Goal: Task Accomplishment & Management: Manage account settings

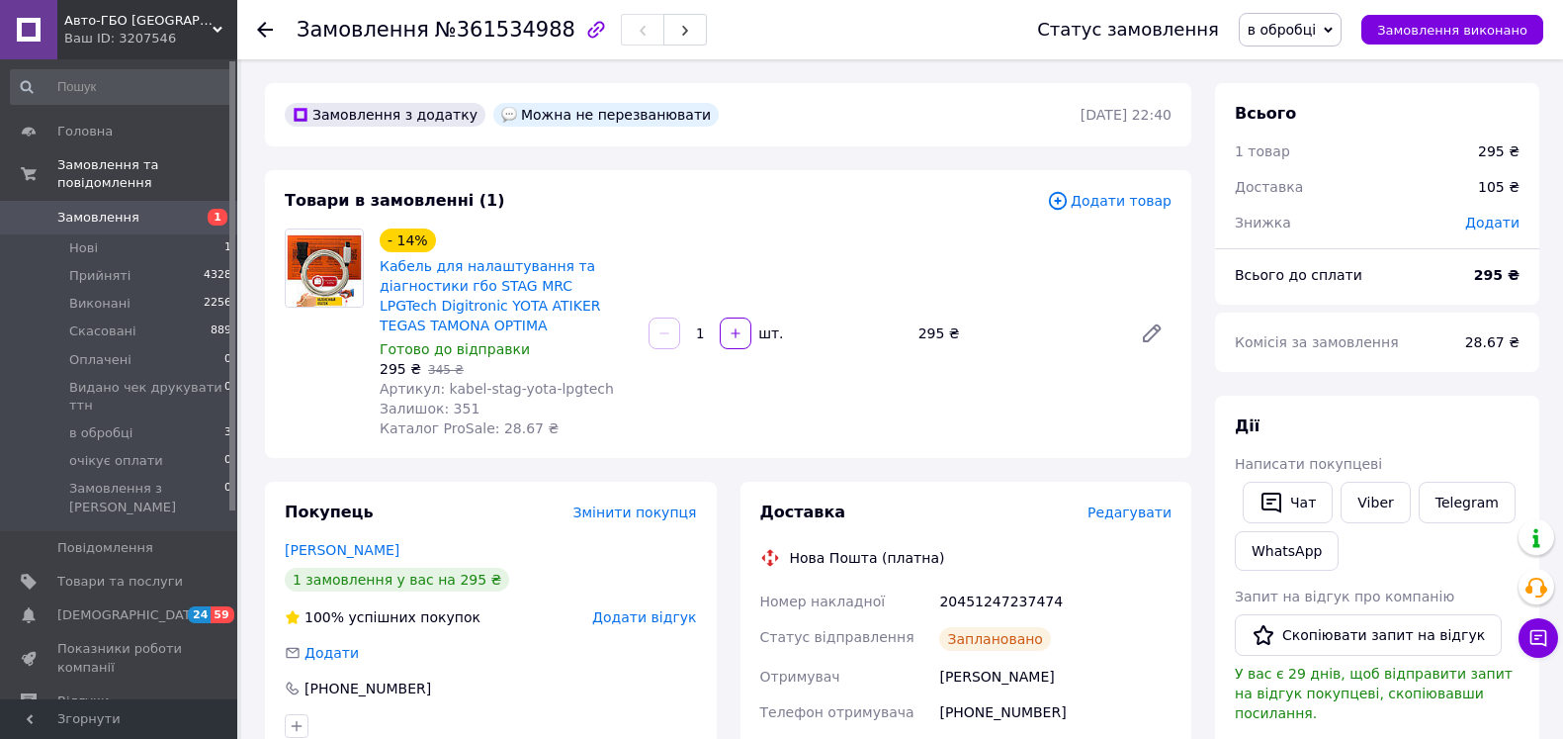
scroll to position [183, 0]
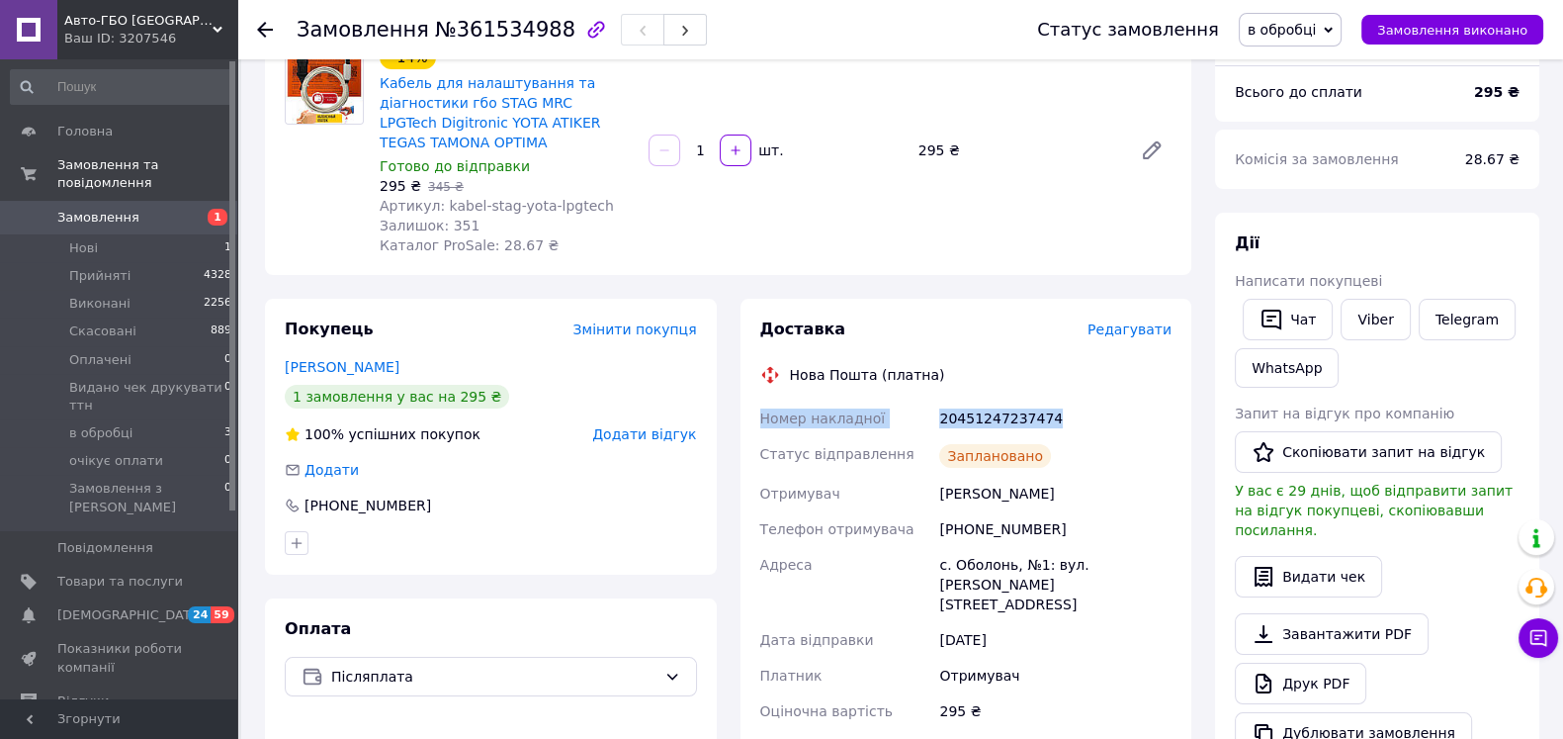
drag, startPoint x: 742, startPoint y: 418, endPoint x: 1088, endPoint y: 413, distance: 346.1
click at [1088, 413] on div "Доставка Редагувати Нова Пошта (платна) Номер накладної 20451247237474 Статус в…" at bounding box center [967, 632] width 452 height 667
copy div "Номер накладної 20451247237474"
click at [1300, 305] on button "Чат" at bounding box center [1288, 320] width 90 height 42
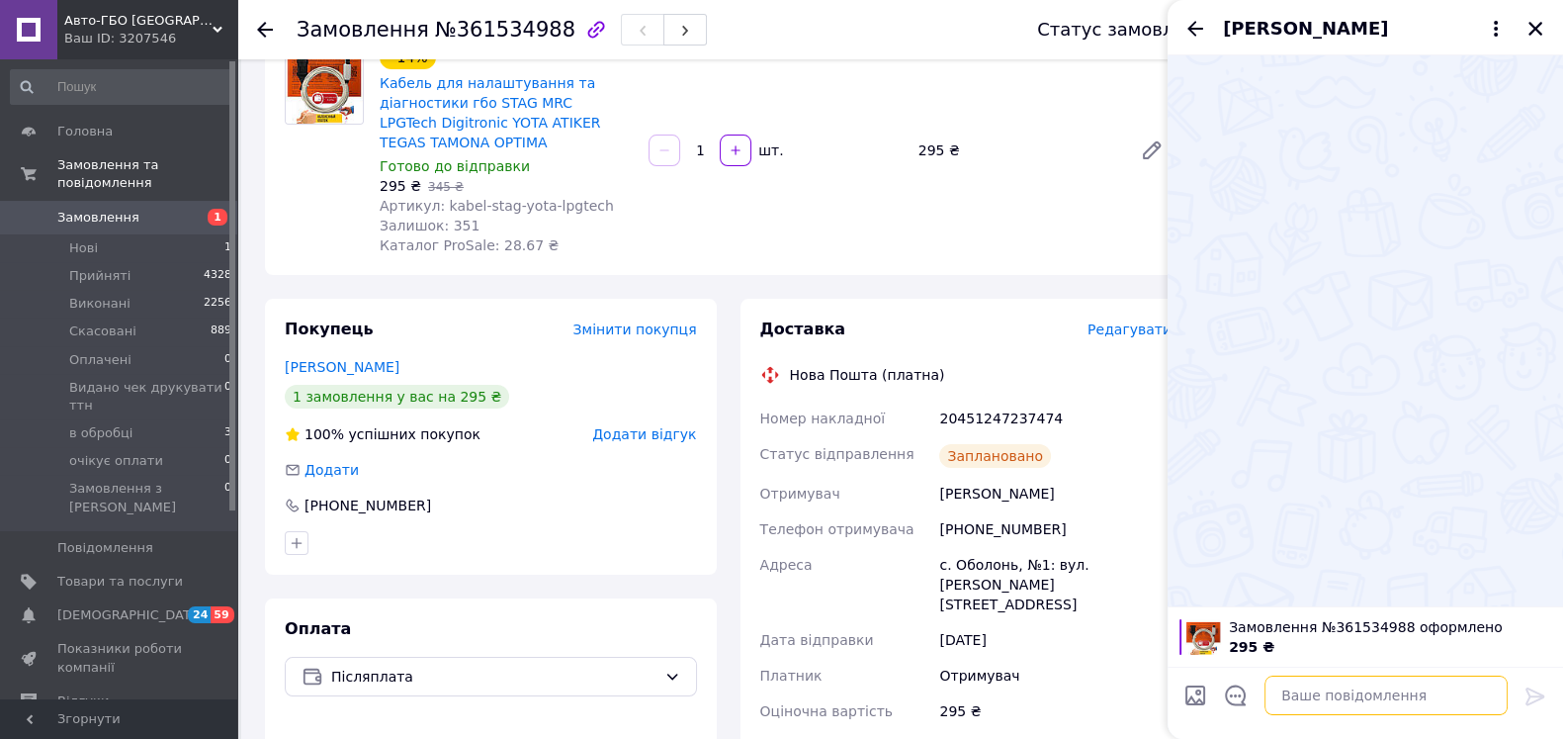
click at [1364, 690] on textarea at bounding box center [1386, 695] width 243 height 40
paste textarea "Номер накладної 20451247237474"
type textarea "Номер накладної 20451247237474"
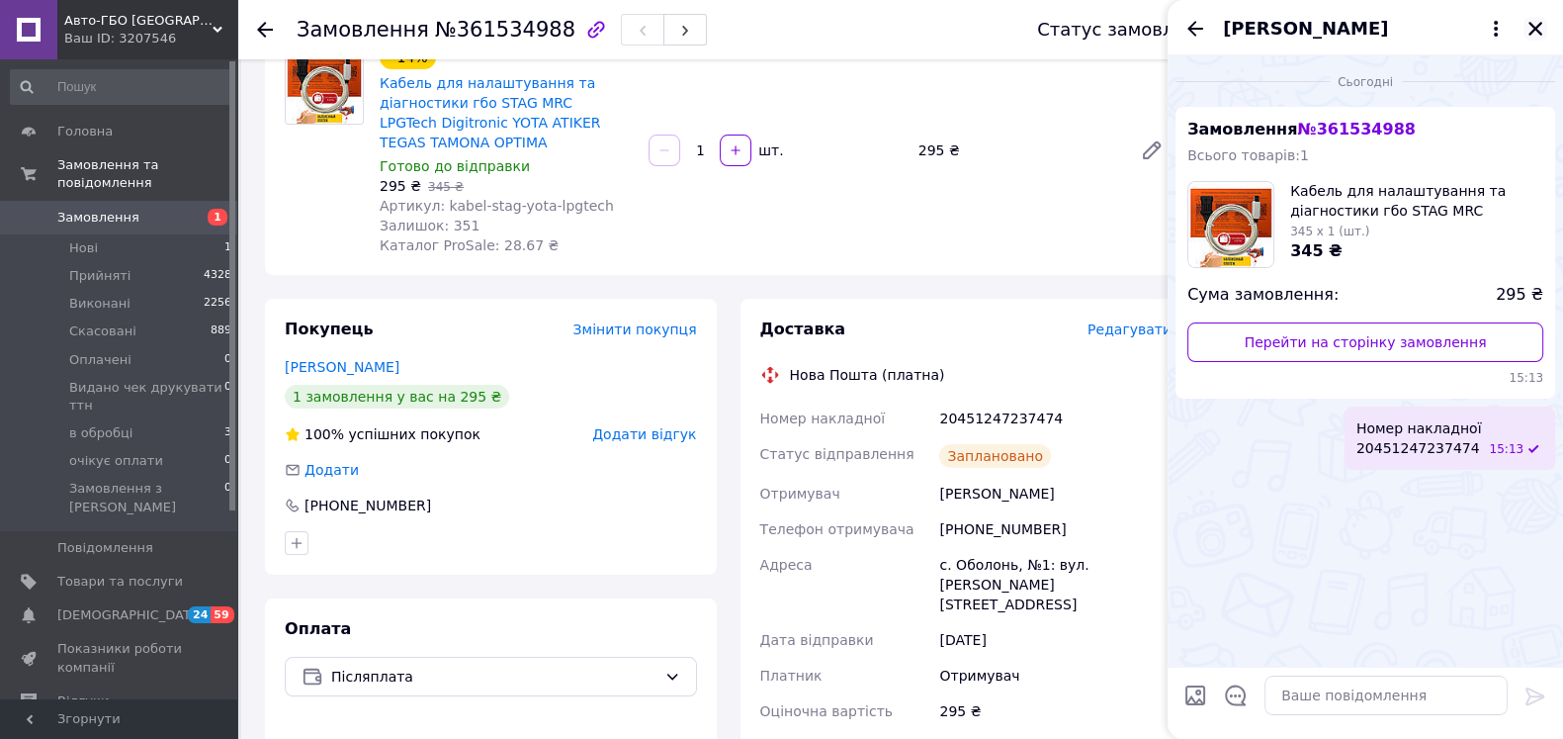
click at [1536, 18] on button "Закрити" at bounding box center [1536, 29] width 24 height 24
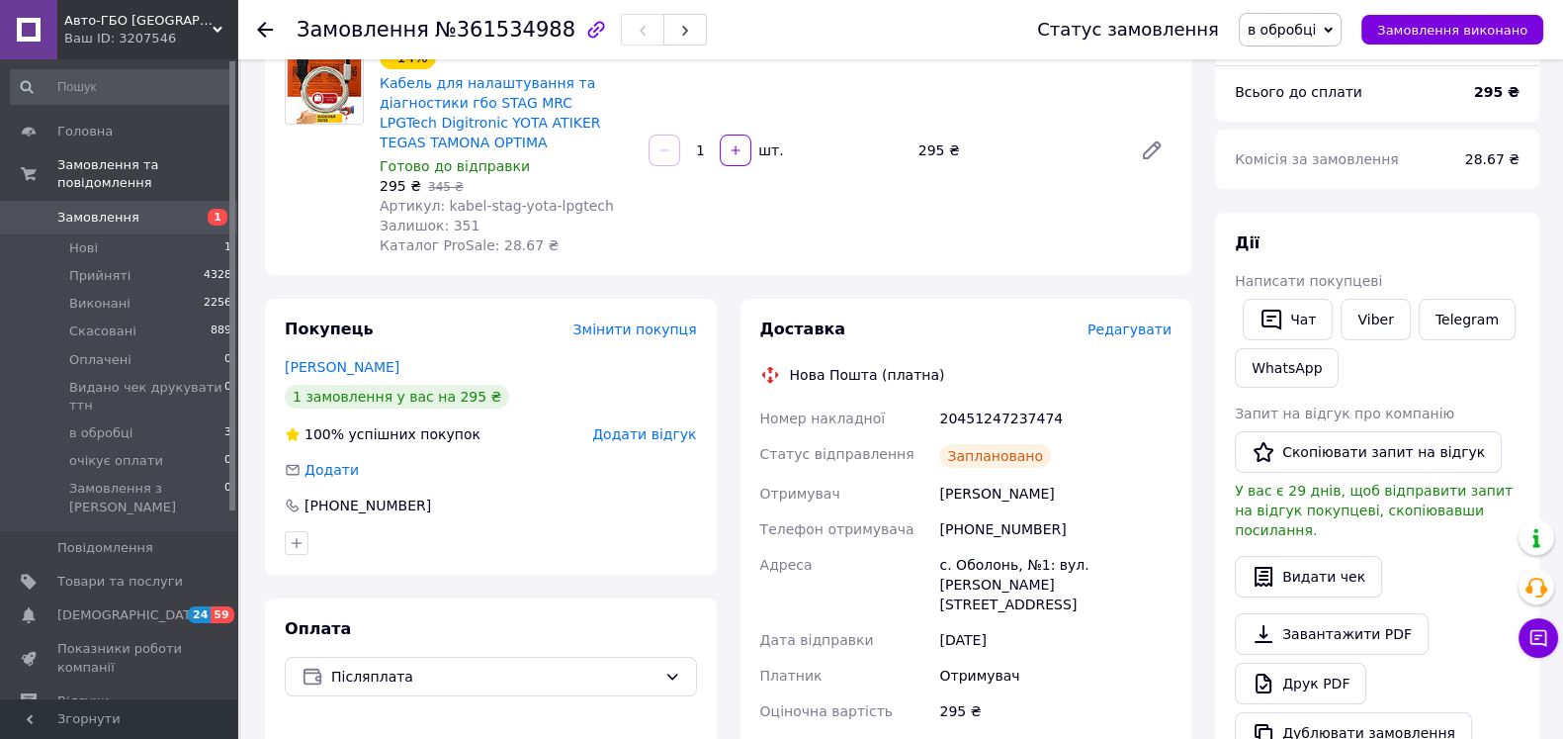
click at [1012, 418] on div "20451247237474" at bounding box center [1055, 418] width 240 height 36
copy div "20451247237474"
click at [1316, 33] on span "в обробці" at bounding box center [1282, 30] width 68 height 16
click at [1311, 70] on li "Прийнято" at bounding box center [1340, 69] width 200 height 30
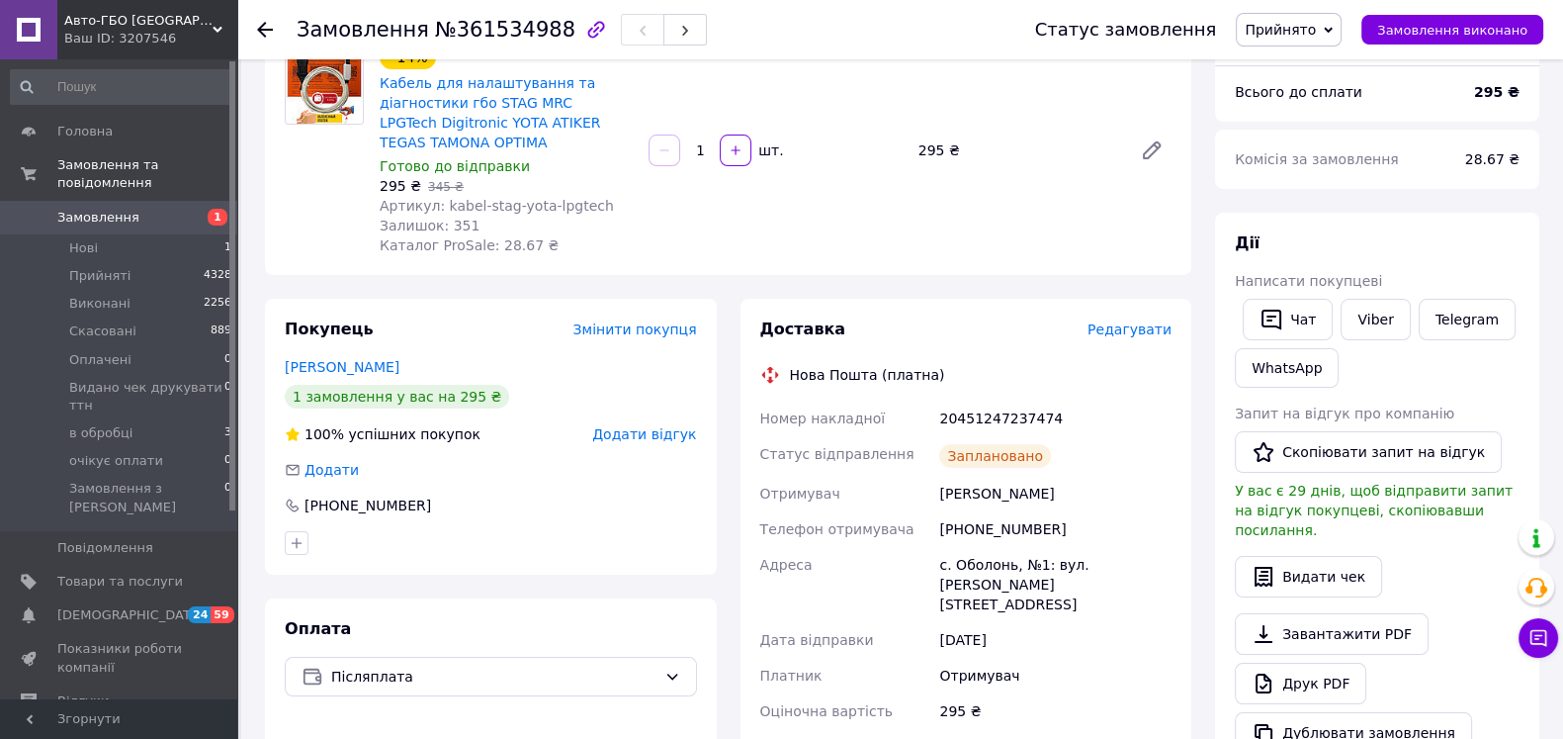
click at [259, 33] on icon at bounding box center [265, 30] width 16 height 16
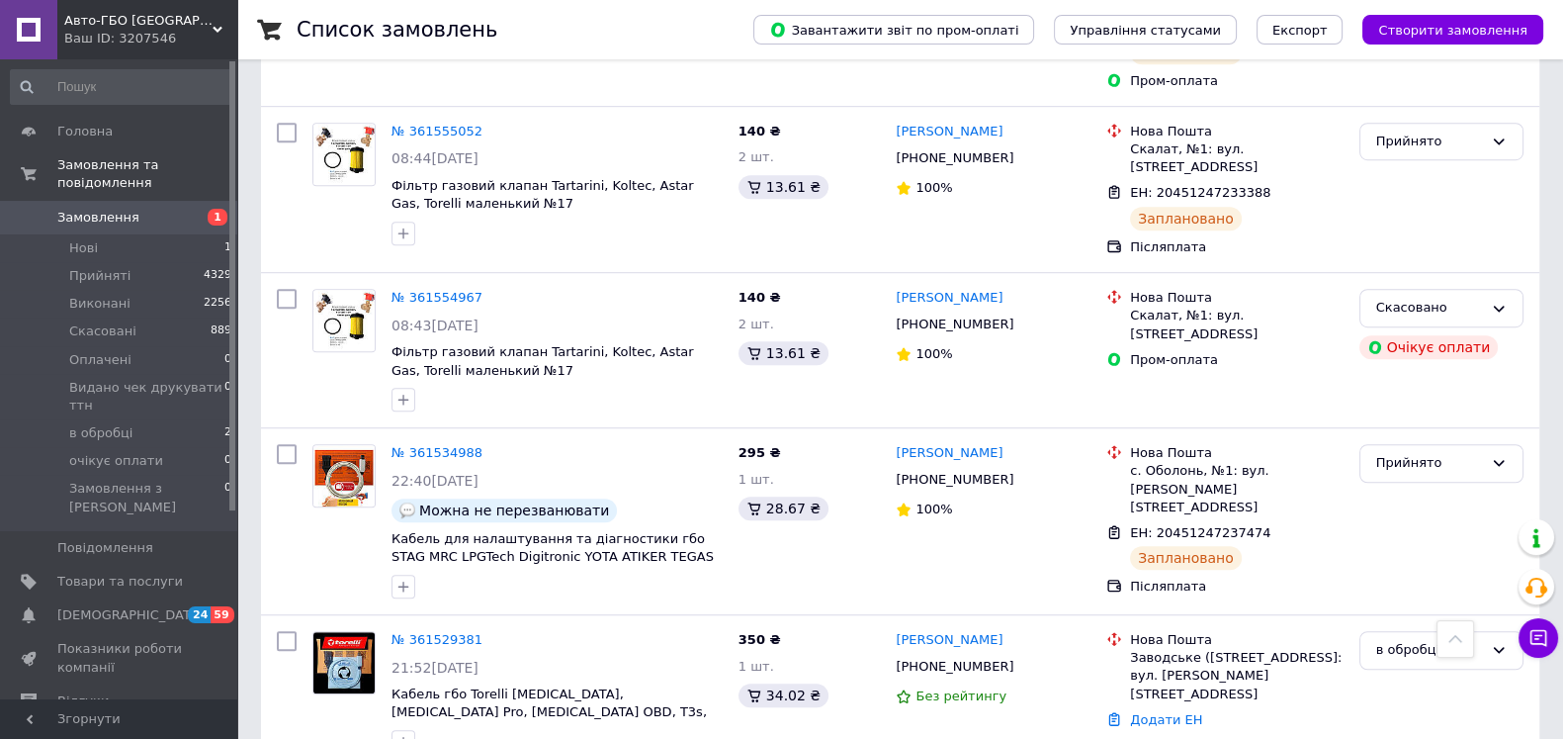
scroll to position [1606, 0]
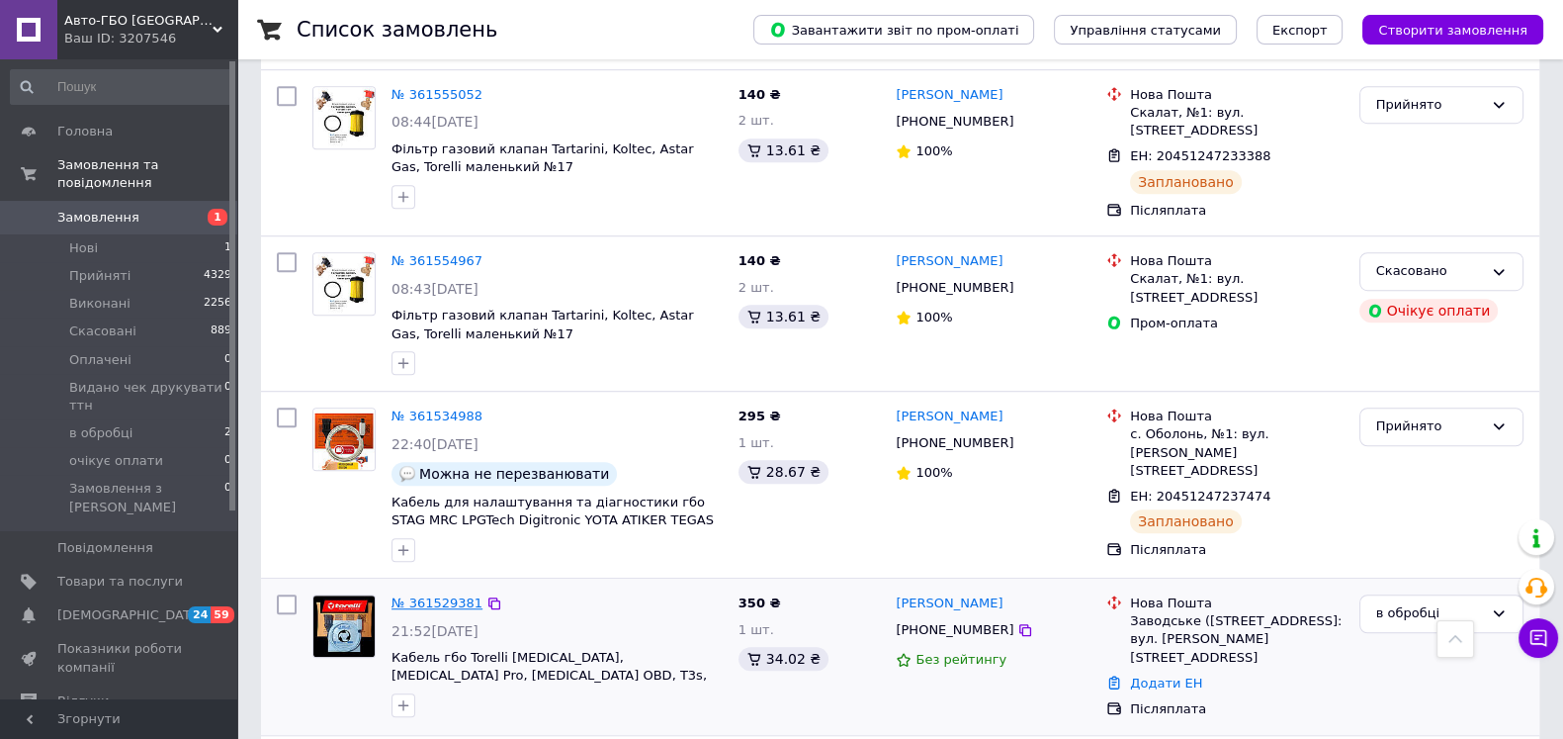
click at [430, 595] on link "№ 361529381" at bounding box center [437, 602] width 91 height 15
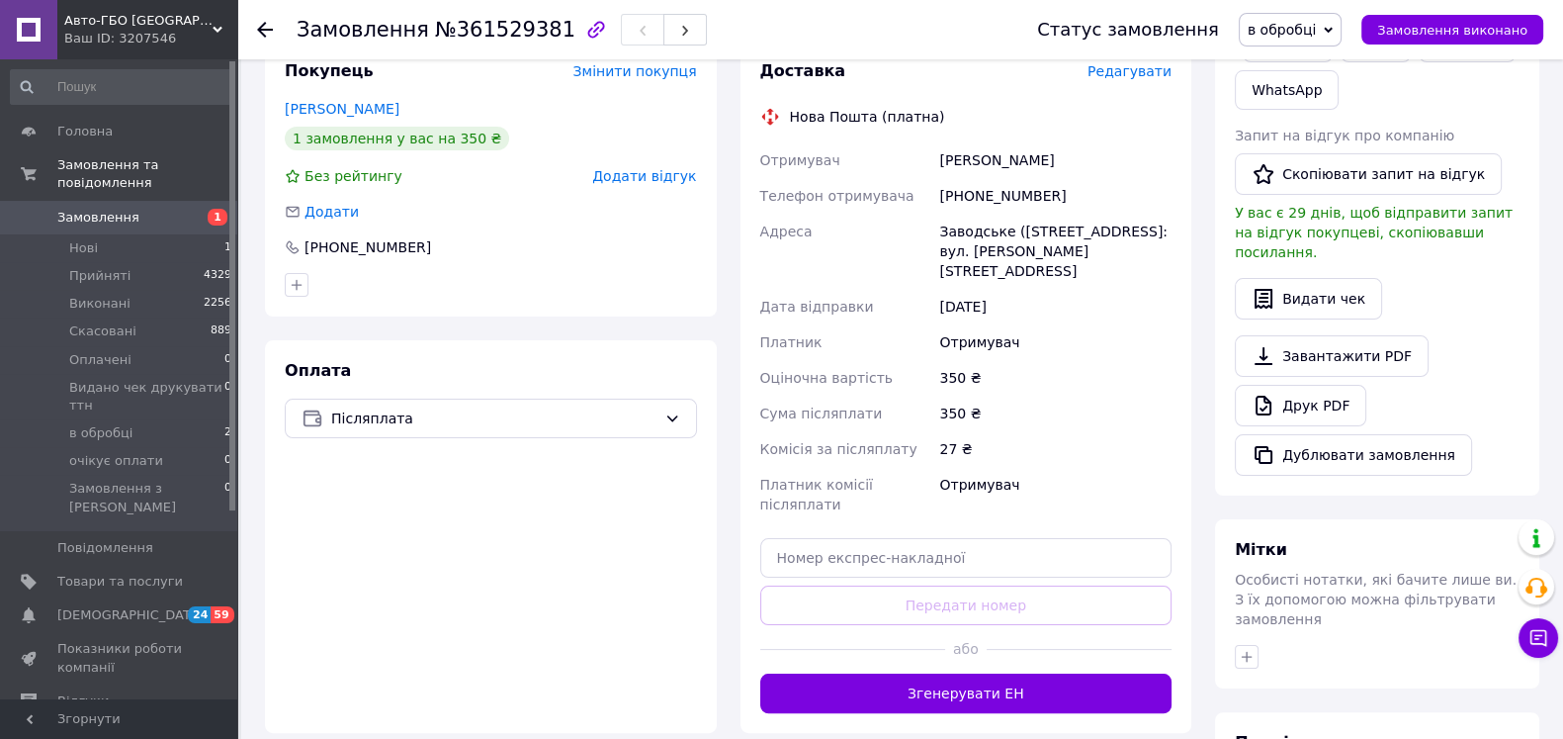
scroll to position [677, 0]
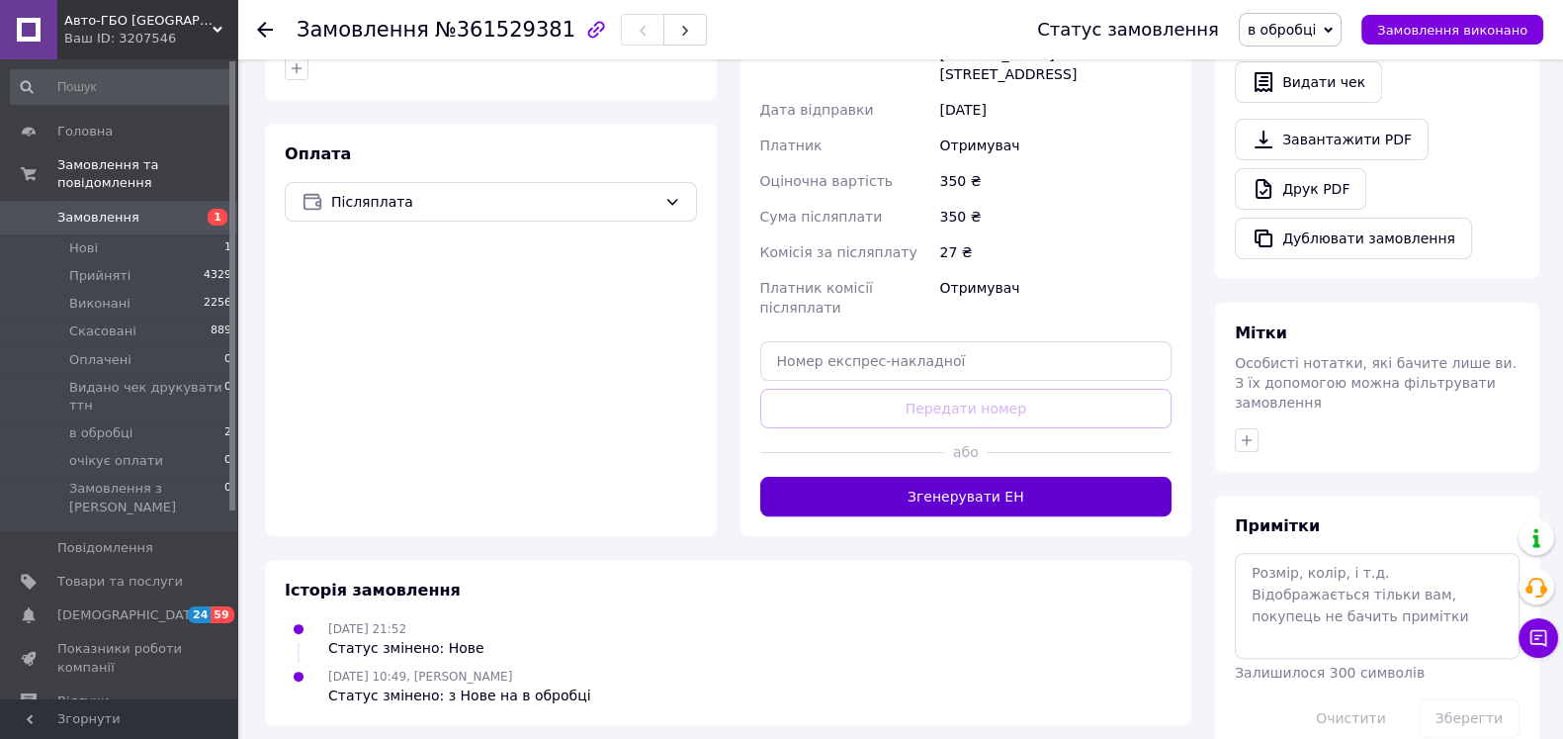
click at [833, 477] on button "Згенерувати ЕН" at bounding box center [966, 497] width 412 height 40
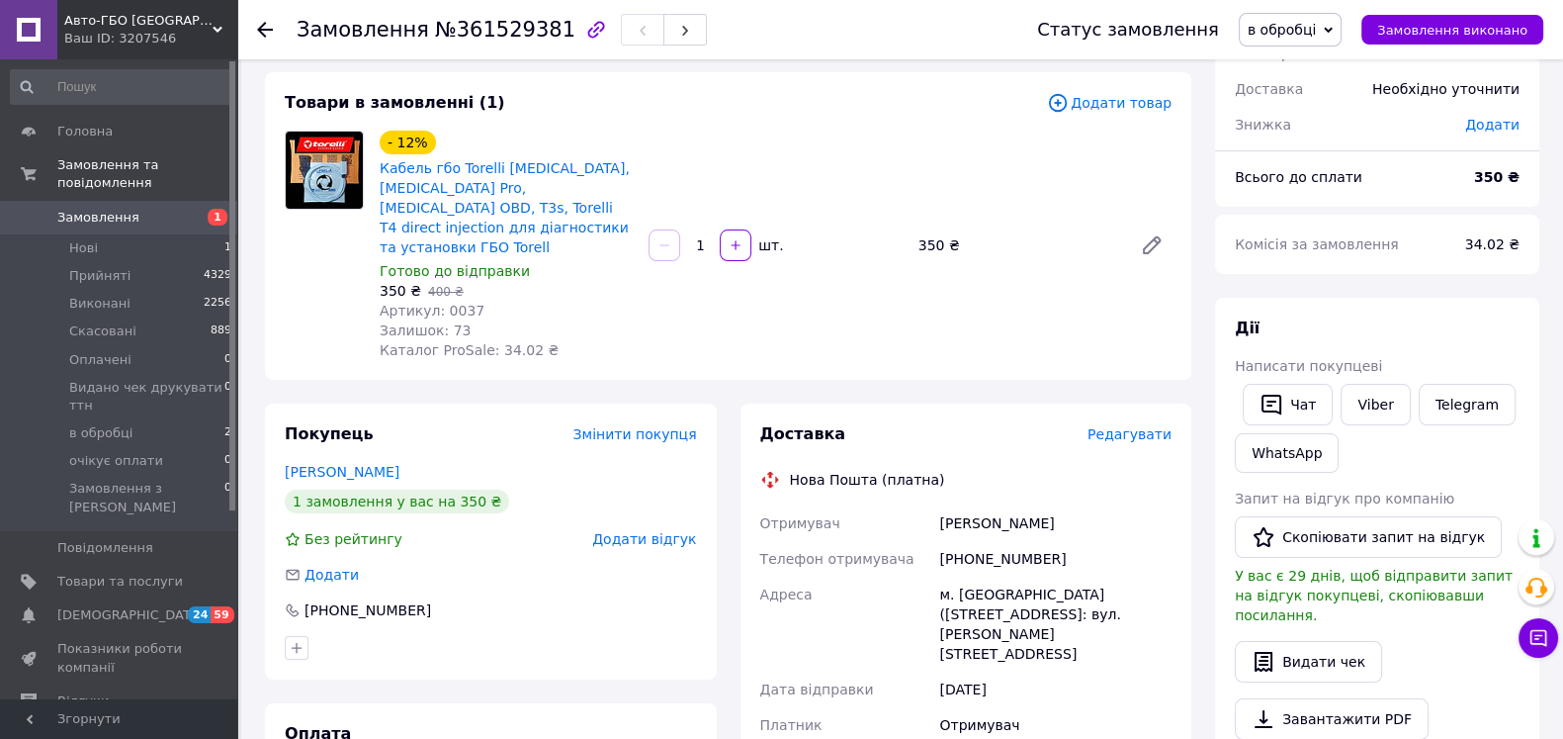
scroll to position [58, 0]
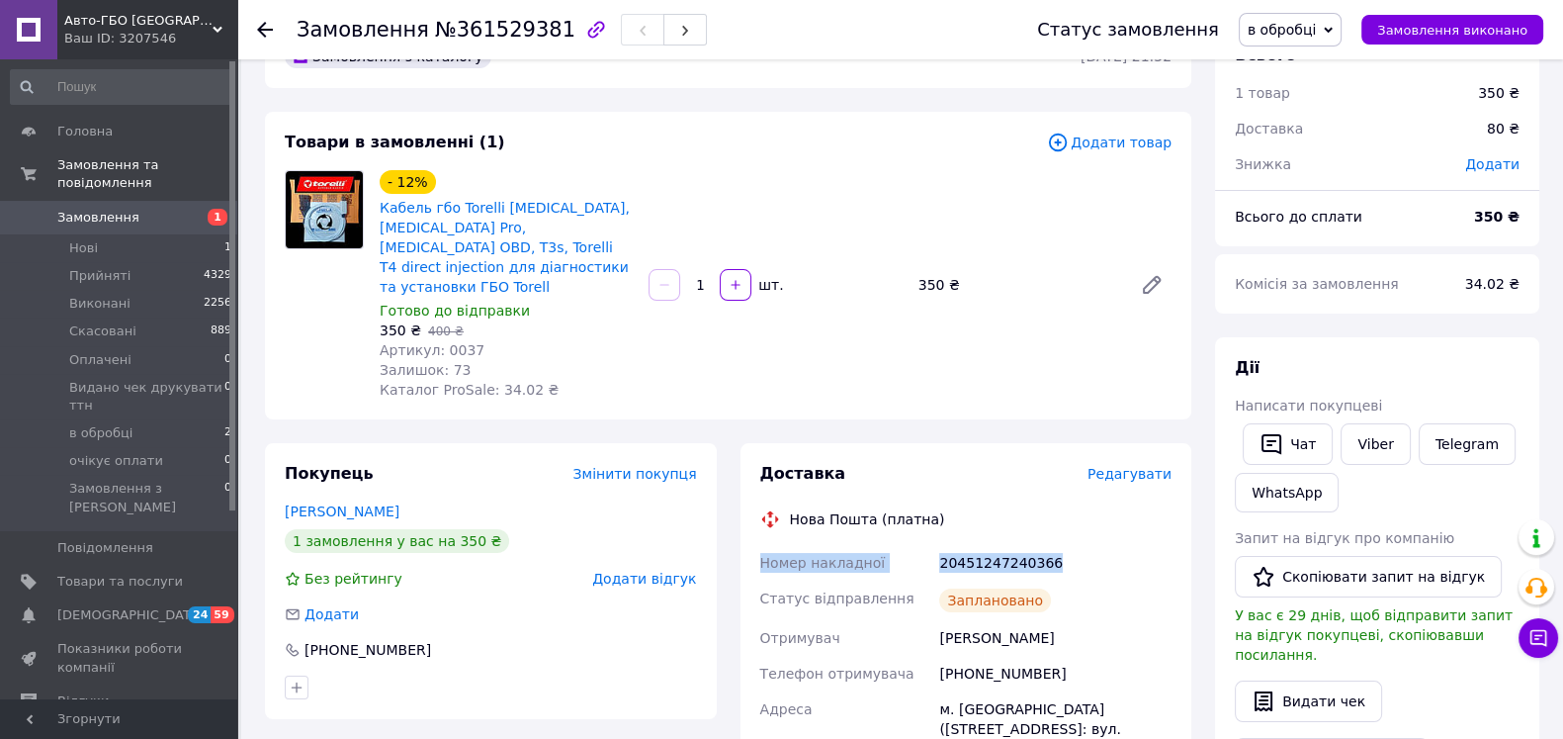
drag, startPoint x: 748, startPoint y: 520, endPoint x: 1137, endPoint y: 505, distance: 388.9
copy div "Номер накладної 20451247240366"
click at [1361, 423] on link "Viber" at bounding box center [1375, 444] width 69 height 42
click at [1444, 324] on div "Всього 1 товар 350 ₴ Доставка 80 ₴ Знижка Додати Всього до сплати 350 ₴ Комісія…" at bounding box center [1377, 701] width 324 height 1352
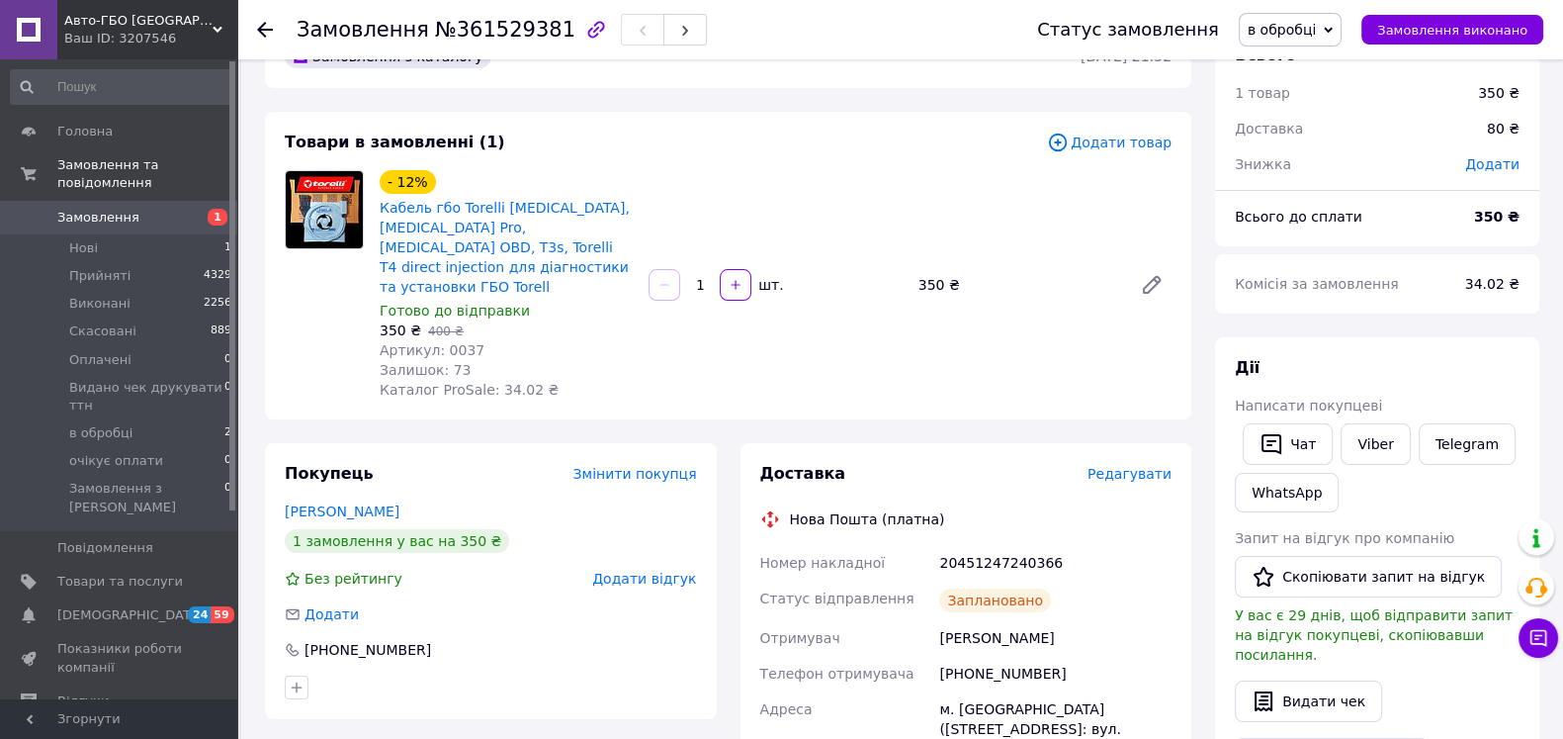
click at [625, 248] on span "Кабель гбо Torelli [MEDICAL_DATA], [MEDICAL_DATA] Pro, [MEDICAL_DATA] OBD, T3s,…" at bounding box center [506, 247] width 253 height 99
click at [625, 245] on span "Кабель гбо Torelli [MEDICAL_DATA], [MEDICAL_DATA] Pro, [MEDICAL_DATA] OBD, T3s,…" at bounding box center [506, 247] width 253 height 99
click at [625, 243] on span "Кабель гбо Torelli [MEDICAL_DATA], [MEDICAL_DATA] Pro, [MEDICAL_DATA] OBD, T3s,…" at bounding box center [506, 247] width 253 height 99
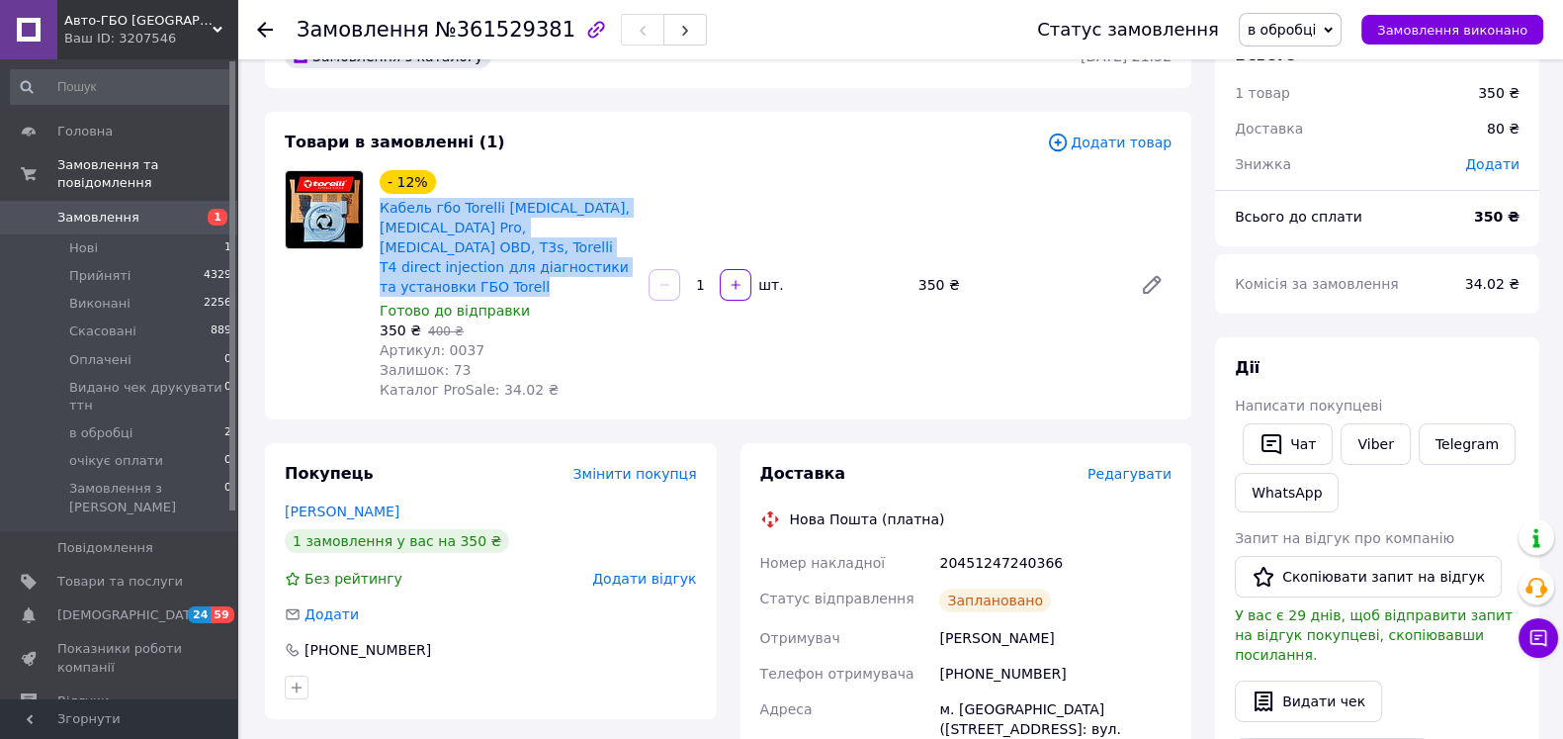
click at [625, 243] on span "Кабель гбо Torelli [MEDICAL_DATA], [MEDICAL_DATA] Pro, [MEDICAL_DATA] OBD, T3s,…" at bounding box center [506, 247] width 253 height 99
copy link "Кабель гбо Torelli [MEDICAL_DATA], [MEDICAL_DATA] Pro, [MEDICAL_DATA] OBD, T3s,…"
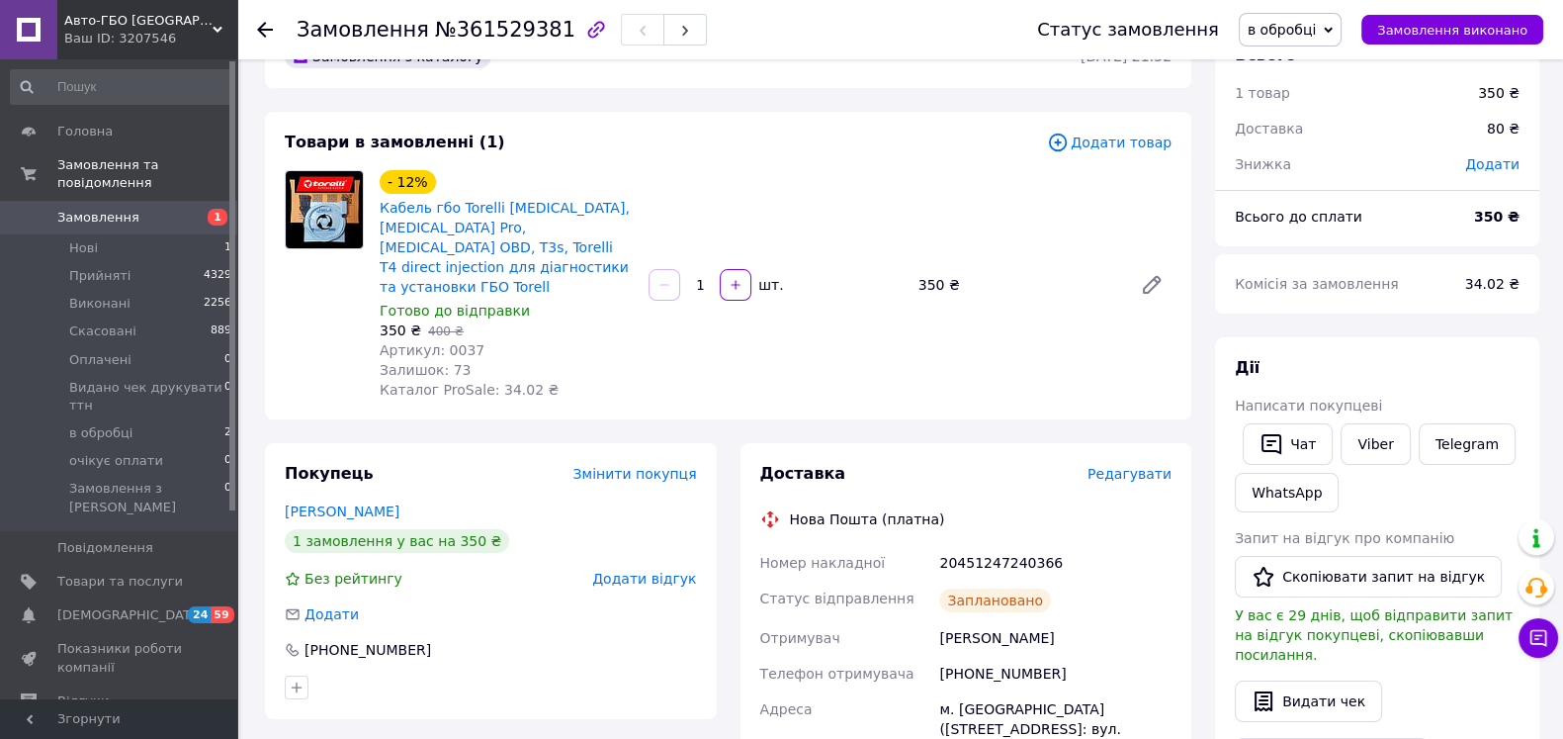
click at [1421, 313] on div "Всього 1 товар 350 ₴ Доставка 80 ₴ Знижка Додати Всього до сплати 350 ₴ Комісія…" at bounding box center [1377, 701] width 324 height 1352
drag, startPoint x: 746, startPoint y: 519, endPoint x: 1075, endPoint y: 531, distance: 328.5
copy div "Номер накладної 20451247240366"
click at [1292, 427] on button "Чат" at bounding box center [1288, 444] width 90 height 42
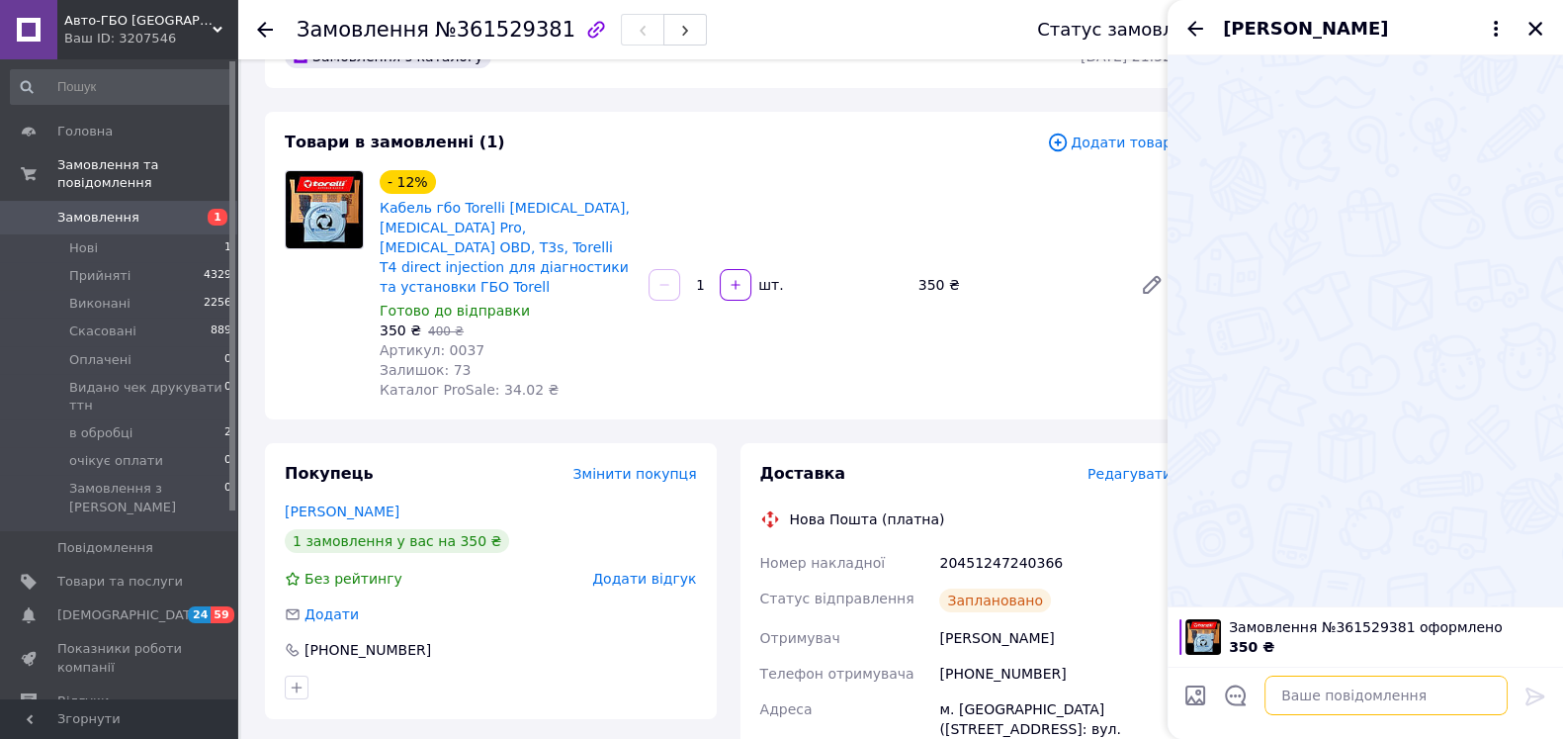
click at [1374, 692] on textarea at bounding box center [1386, 695] width 243 height 40
paste textarea "Номер накладної 20451247240366"
type textarea "Номер накладної 20451247240366"
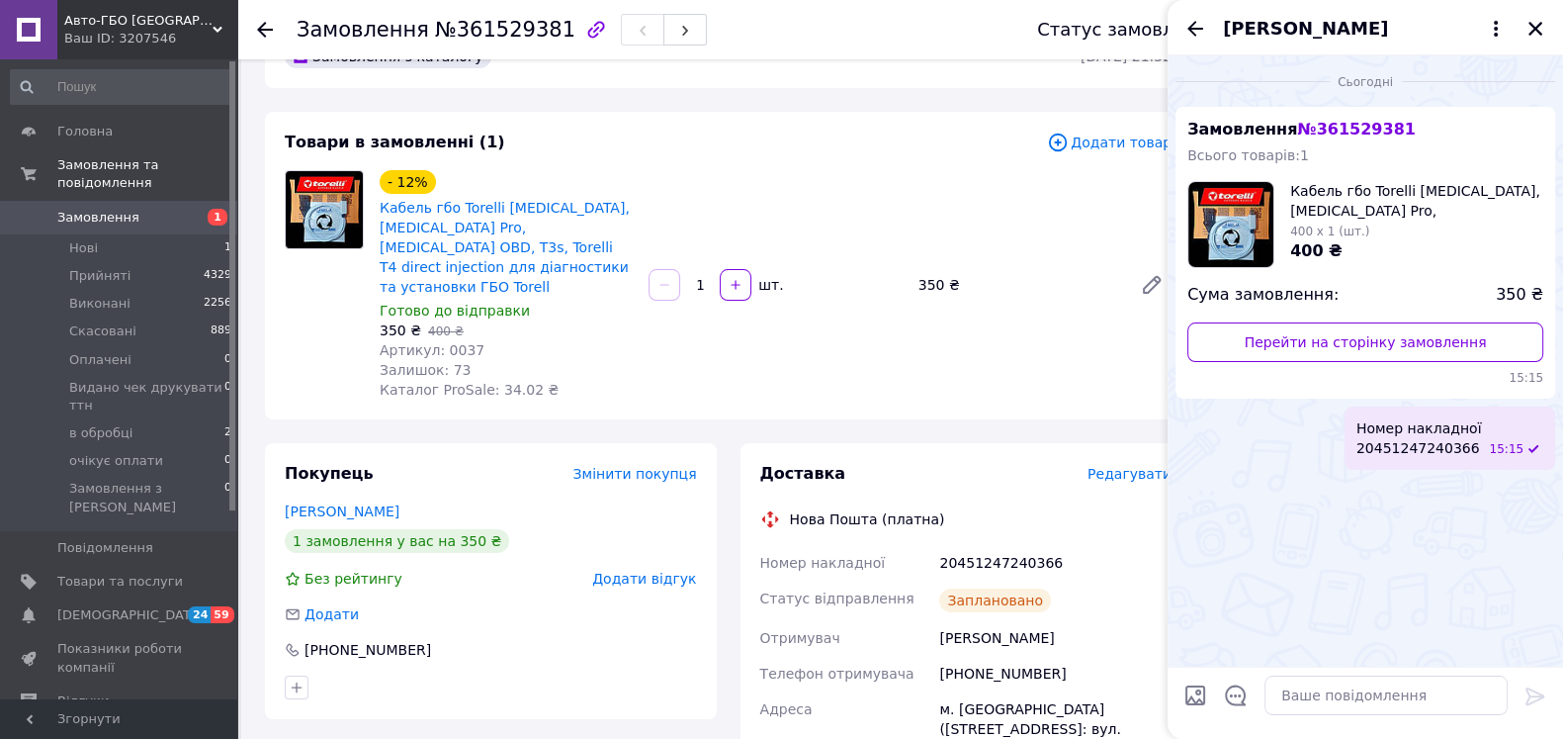
click at [1020, 545] on div "20451247240366" at bounding box center [1055, 563] width 240 height 36
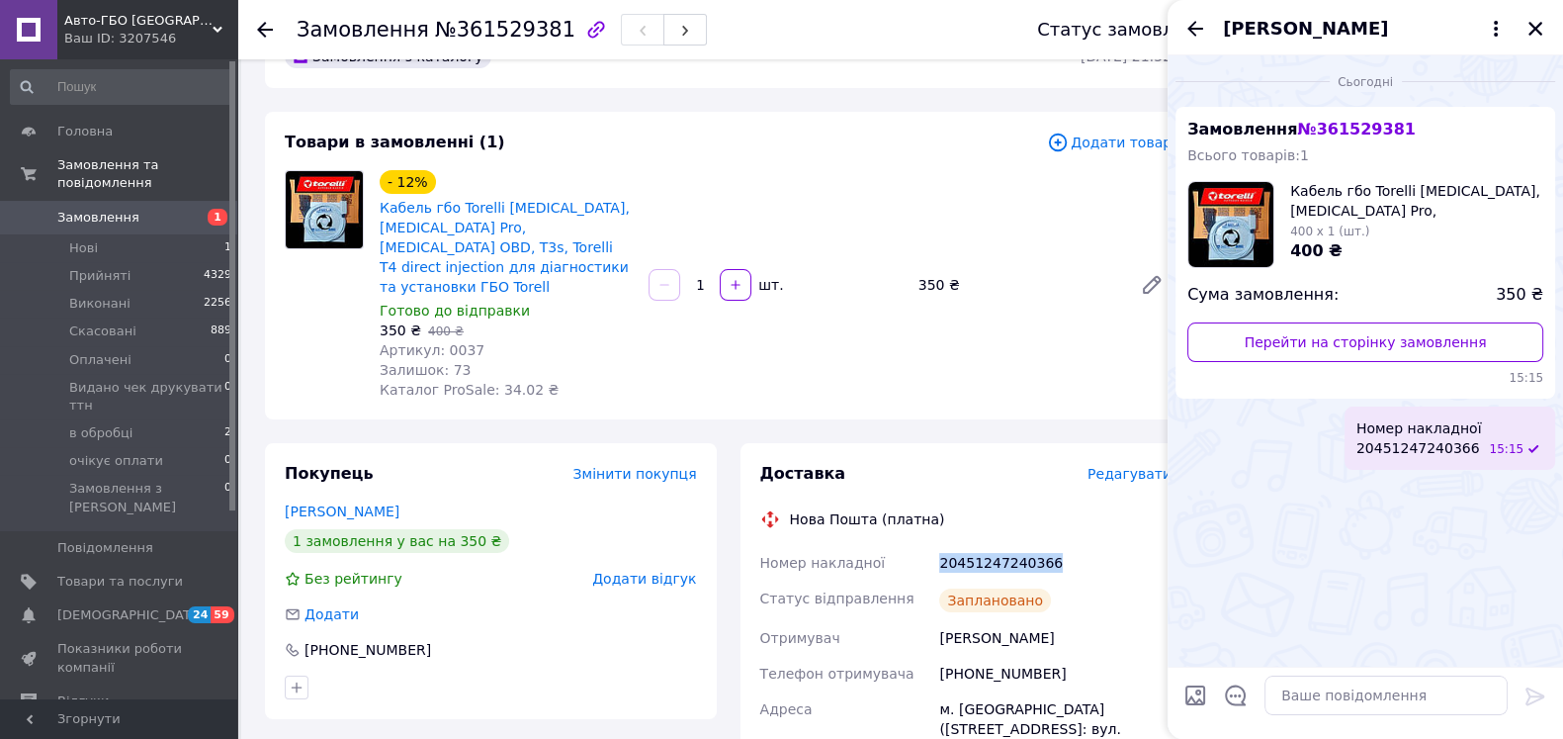
copy div "20451247240366"
click at [1538, 17] on button "Закрити" at bounding box center [1536, 29] width 24 height 24
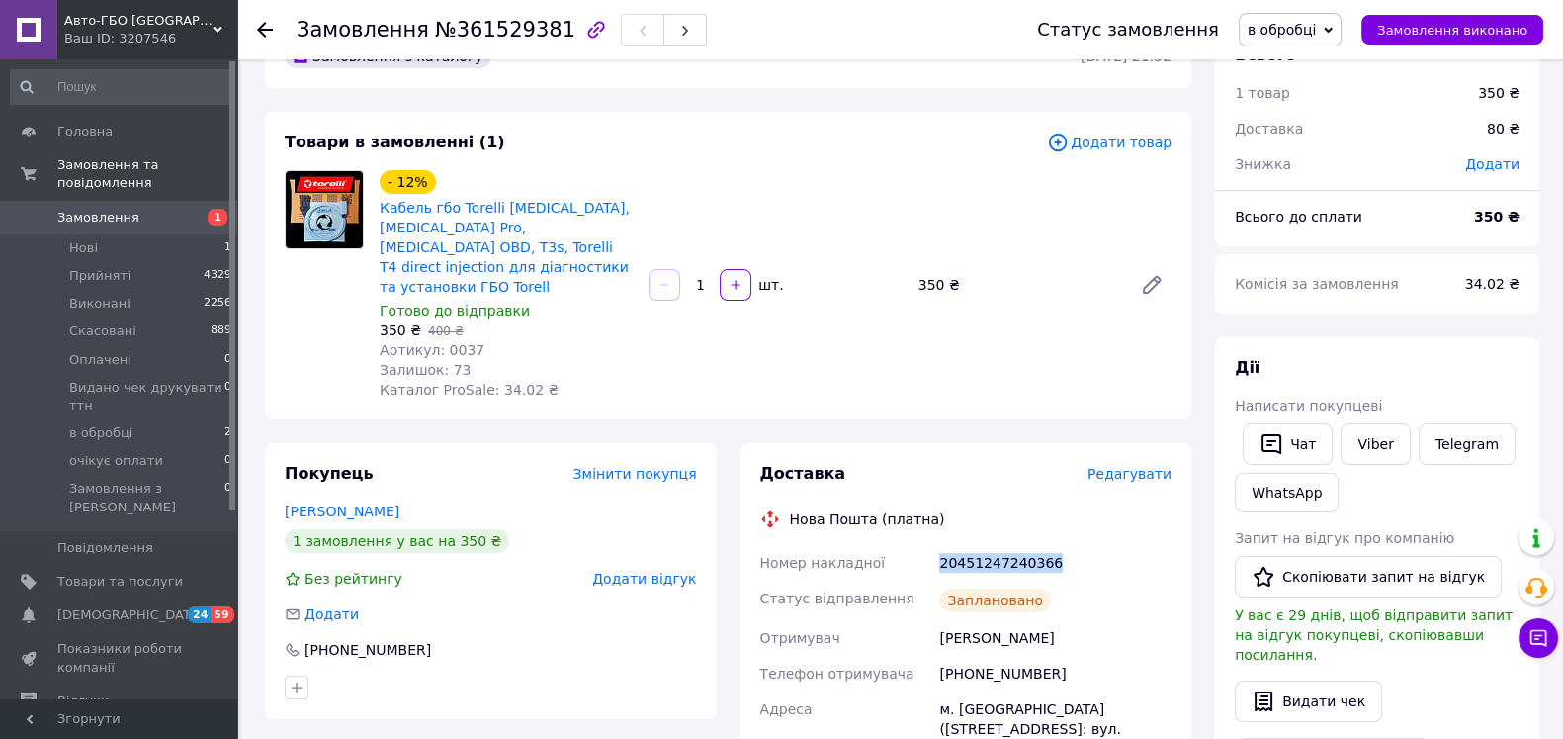
click at [1309, 32] on span "в обробці" at bounding box center [1282, 30] width 68 height 16
click at [1304, 64] on li "Прийнято" at bounding box center [1340, 69] width 200 height 30
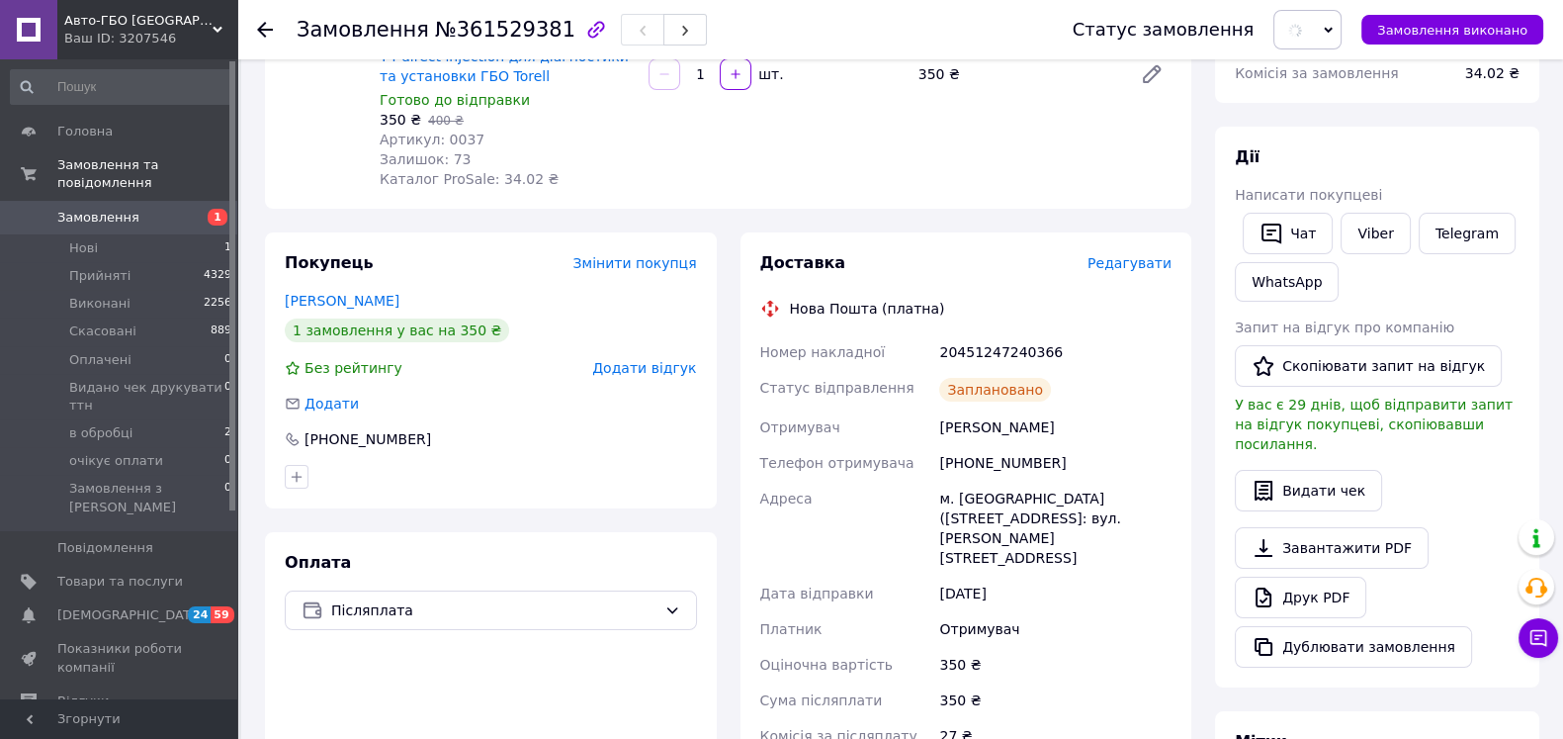
scroll to position [307, 0]
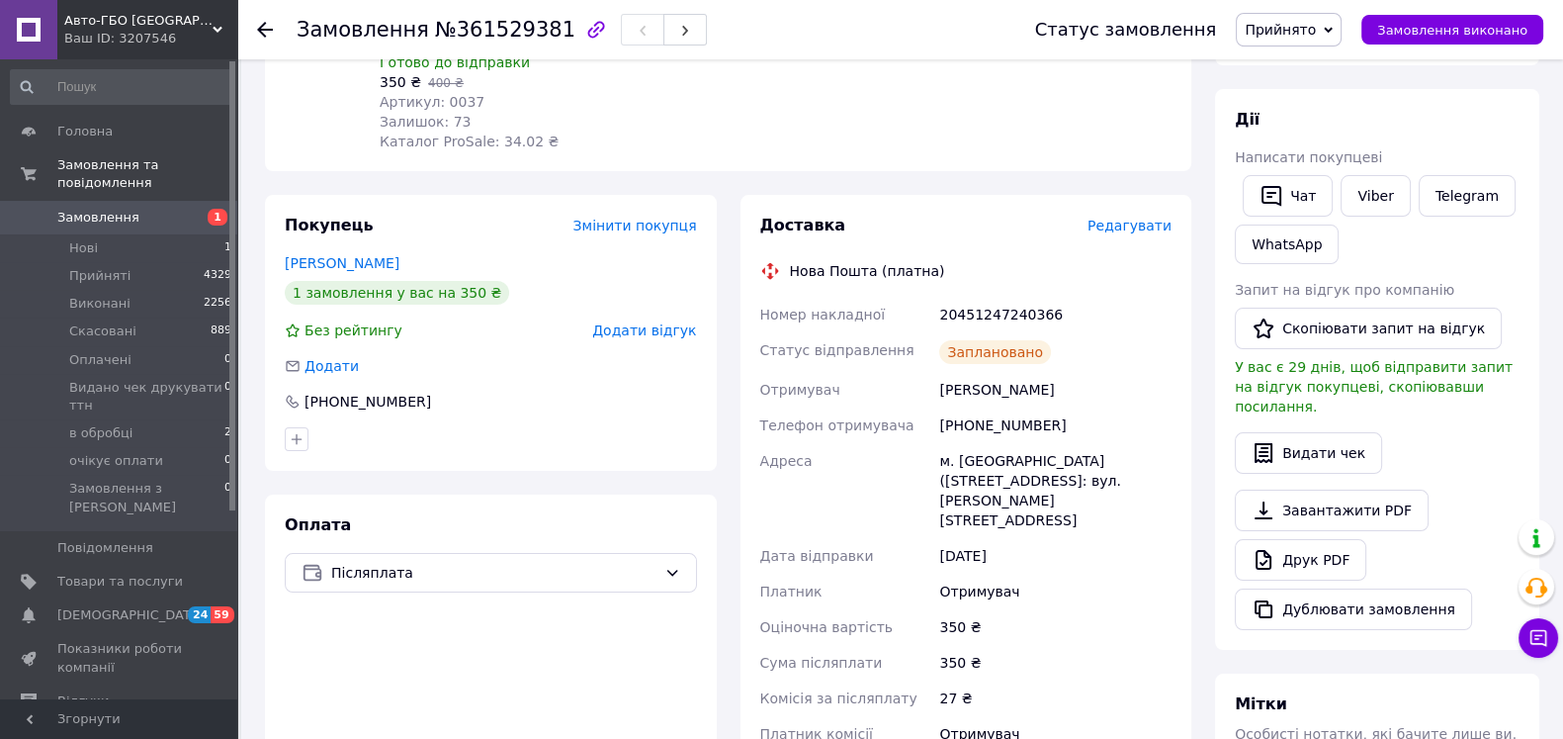
click at [269, 28] on icon at bounding box center [265, 30] width 16 height 16
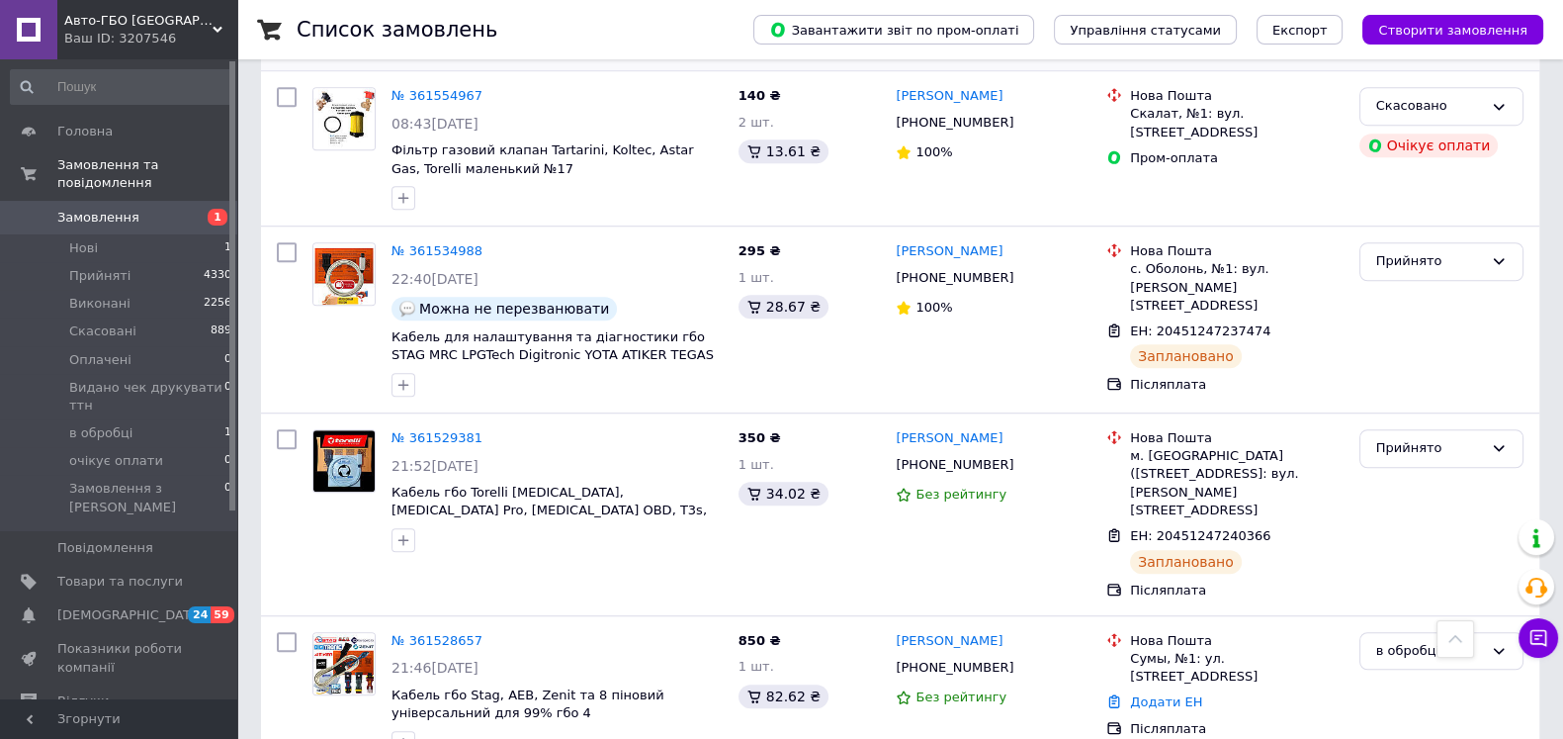
scroll to position [1853, 0]
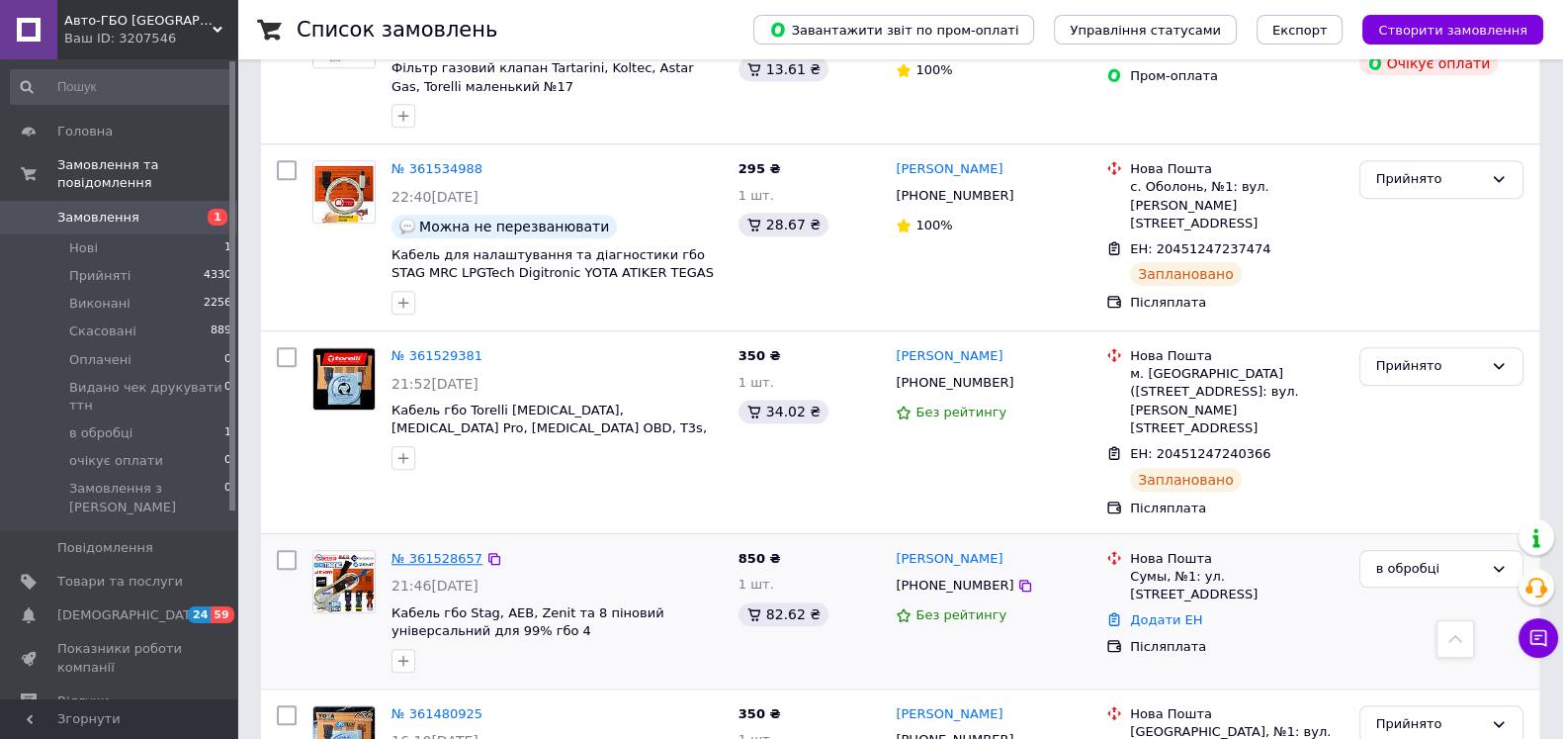
click at [415, 551] on link "№ 361528657" at bounding box center [437, 558] width 91 height 15
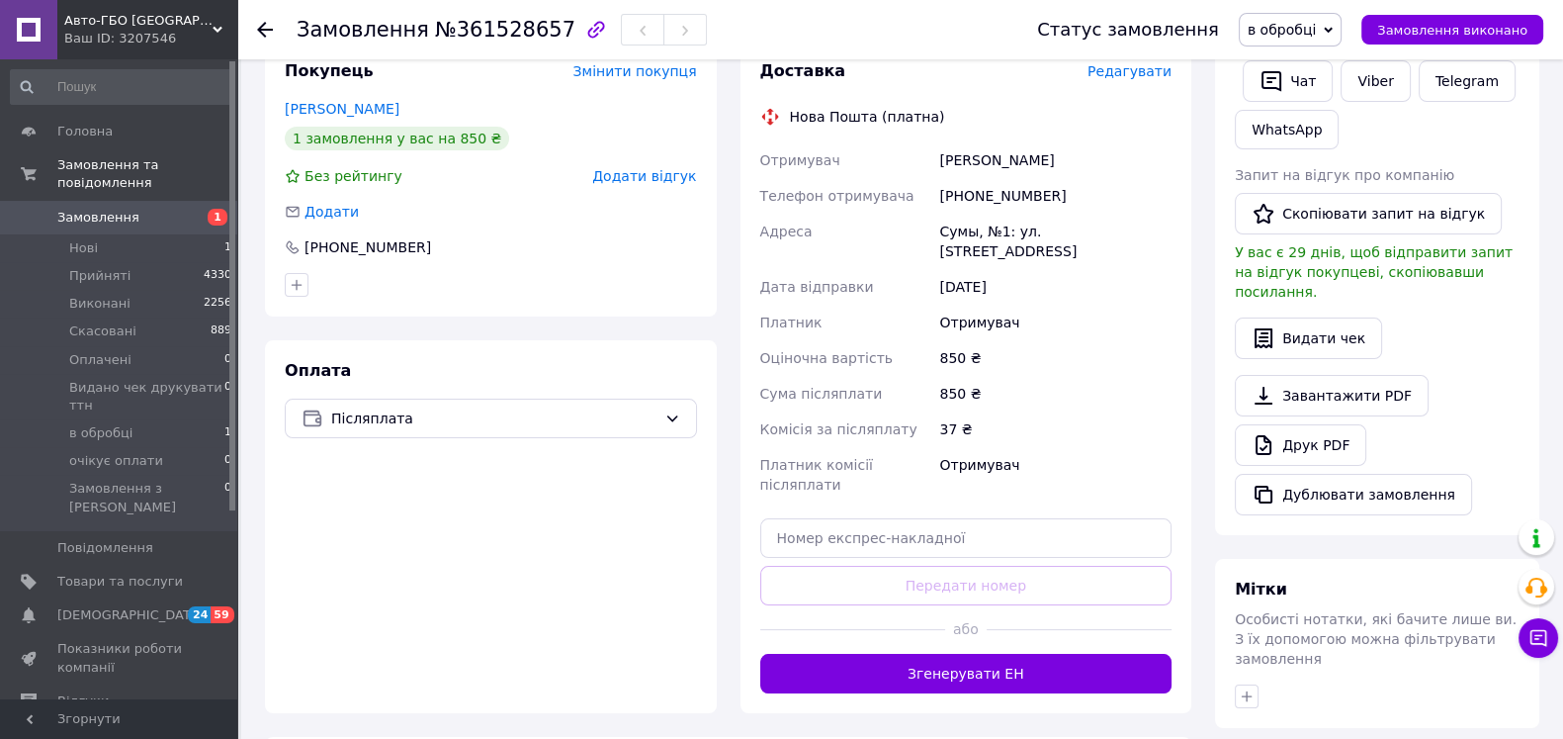
scroll to position [677, 0]
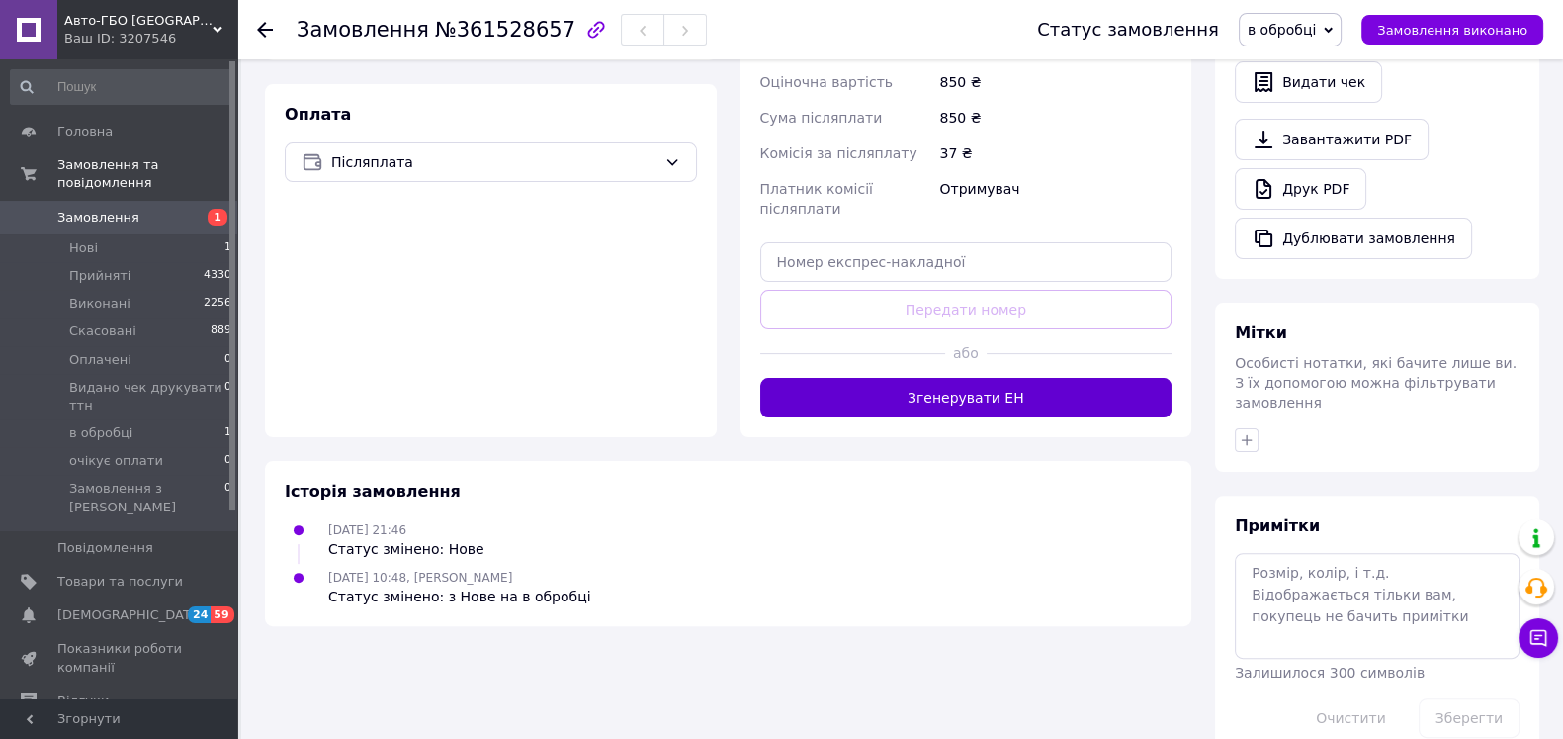
click at [936, 378] on button "Згенерувати ЕН" at bounding box center [966, 398] width 412 height 40
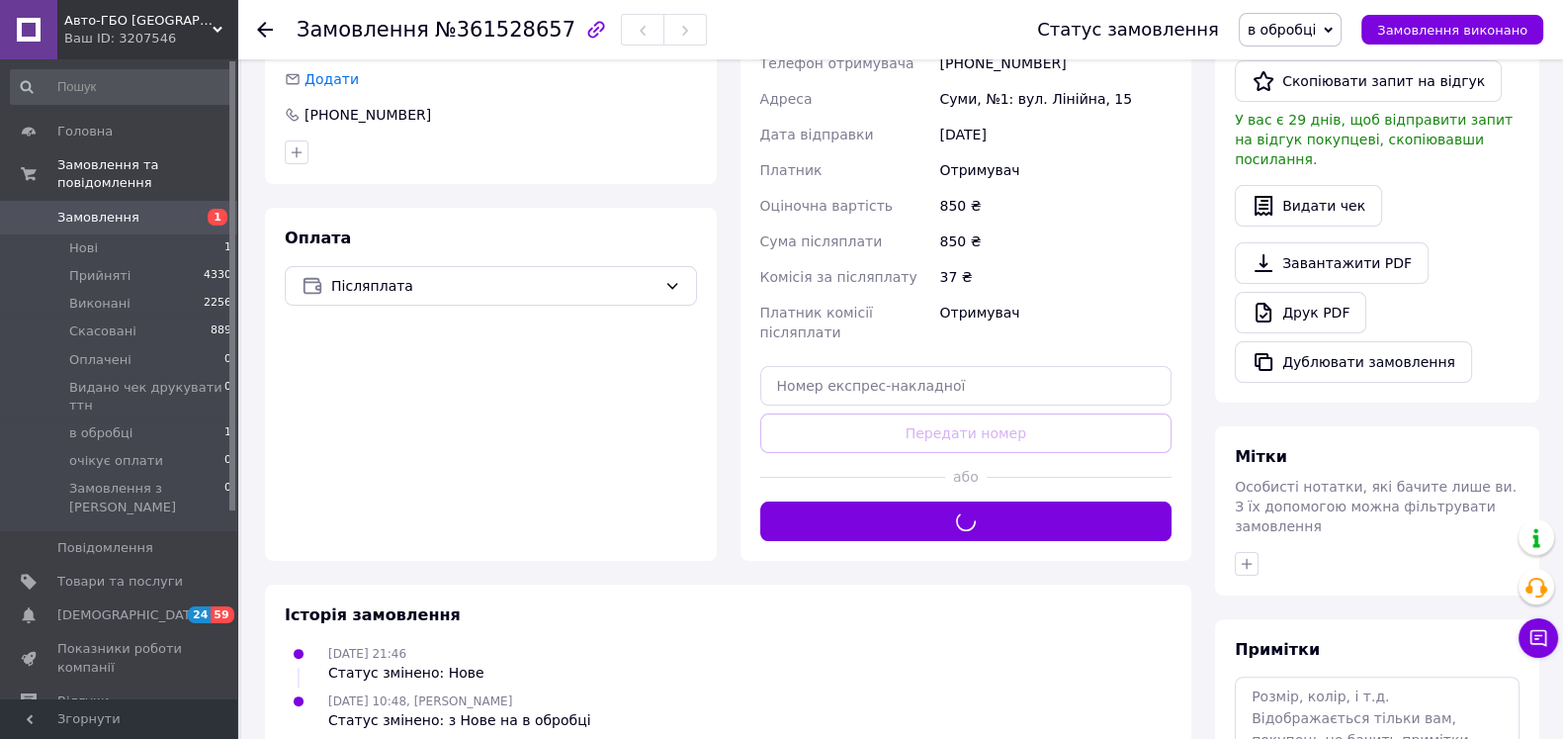
scroll to position [307, 0]
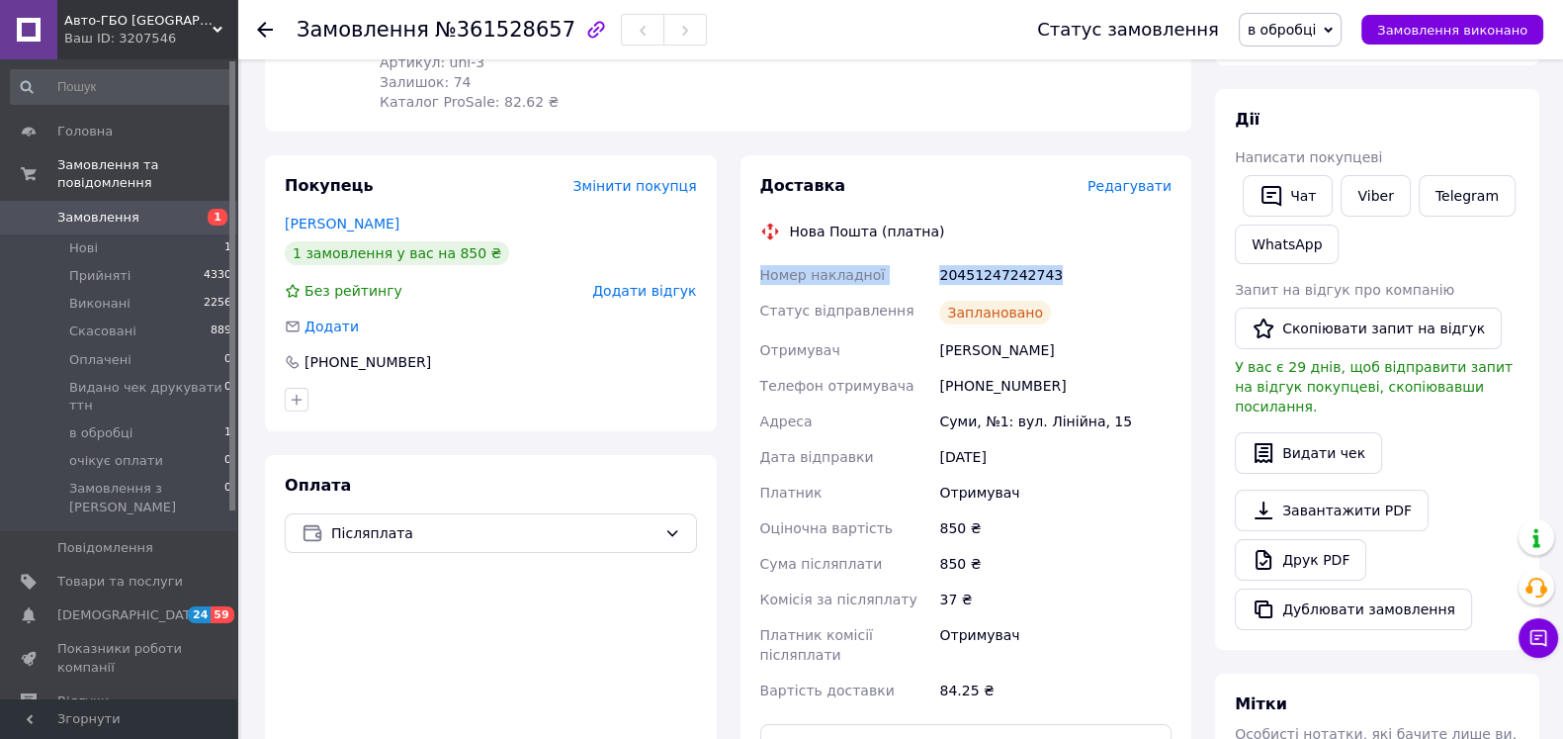
drag, startPoint x: 751, startPoint y: 248, endPoint x: 1078, endPoint y: 270, distance: 327.0
click at [1078, 270] on div "Доставка Редагувати Нова Пошта (платна) Номер накладної 20451247242743 Статус в…" at bounding box center [967, 469] width 452 height 628
copy div "Номер накладної 20451247242743"
click at [1360, 191] on link "Viber" at bounding box center [1375, 196] width 69 height 42
click at [1468, 235] on div "Чат Viber Telegram WhatsApp" at bounding box center [1377, 219] width 293 height 97
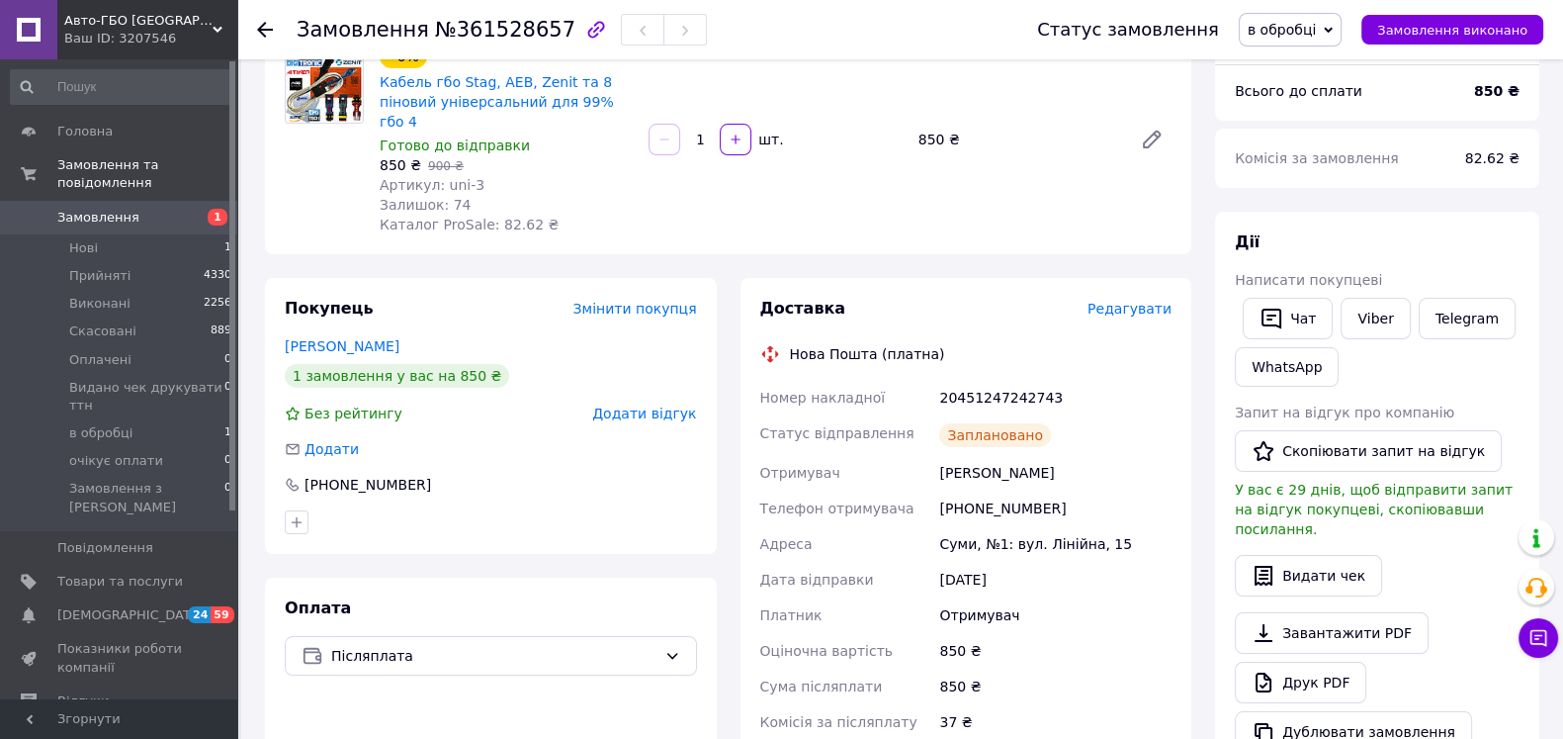
scroll to position [0, 0]
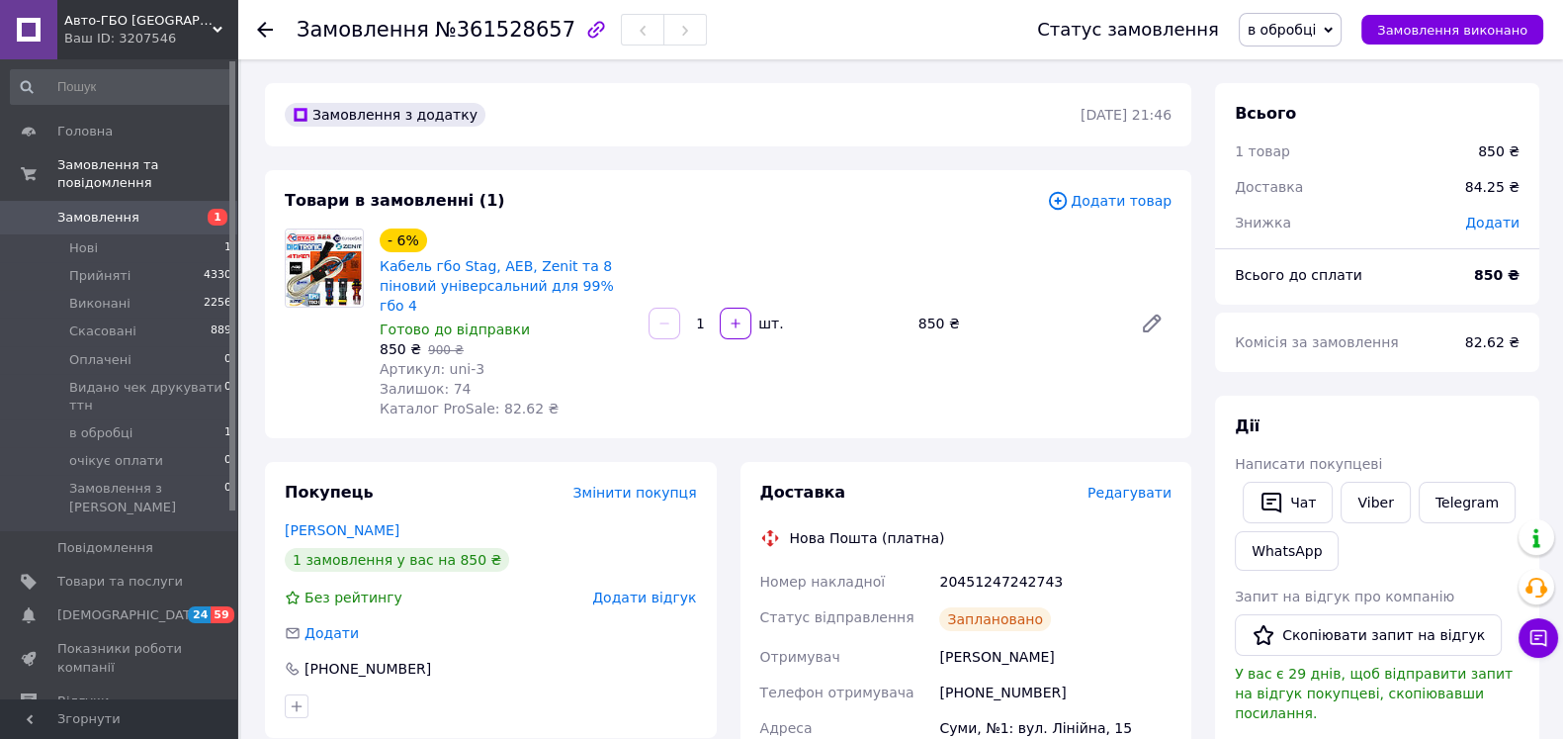
click at [600, 290] on span "Кабель гбо Stag, AEB, Zenit та 8 піновий універсальний для 99% гбо 4" at bounding box center [506, 285] width 253 height 59
copy link "Кабель гбо Stag, AEB, Zenit та 8 піновий універсальний для 99% гбо 4"
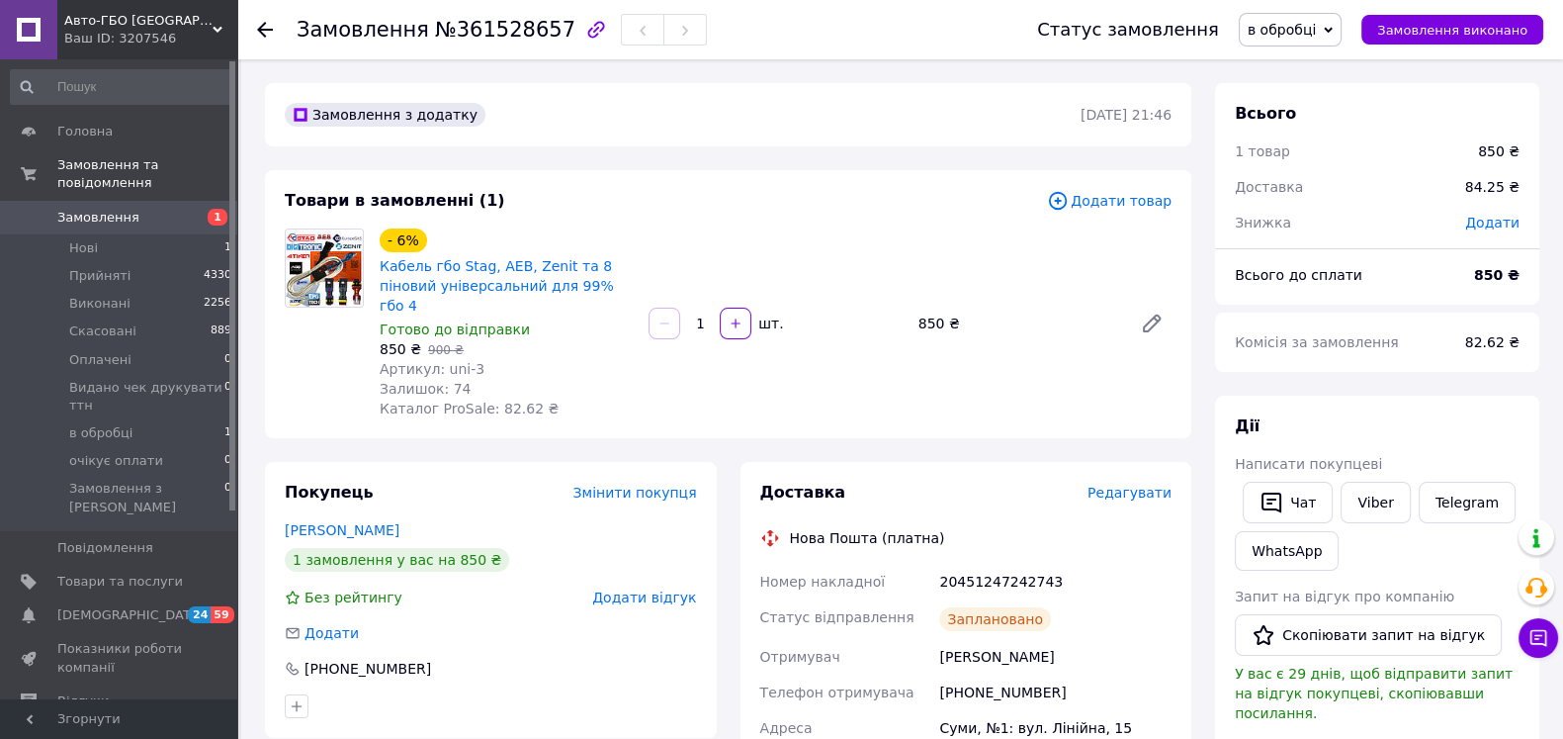
click at [1503, 422] on div "Дії" at bounding box center [1377, 426] width 285 height 23
click at [1025, 564] on div "20451247242743" at bounding box center [1055, 582] width 240 height 36
copy div "20451247242743"
drag, startPoint x: 753, startPoint y: 559, endPoint x: 1060, endPoint y: 561, distance: 306.5
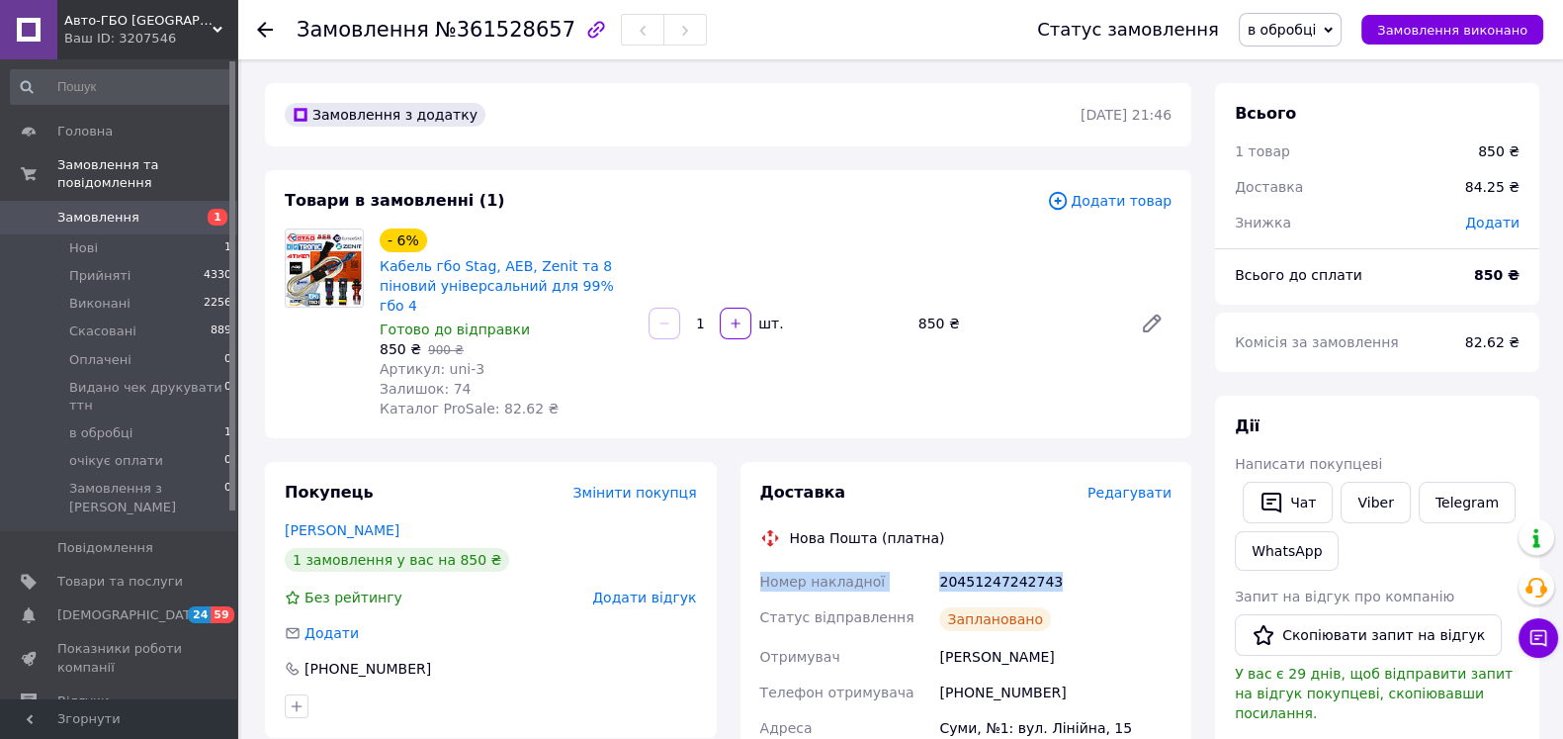
copy div "Номер накладної 20451247242743"
click at [1282, 519] on button "Чат" at bounding box center [1288, 503] width 90 height 42
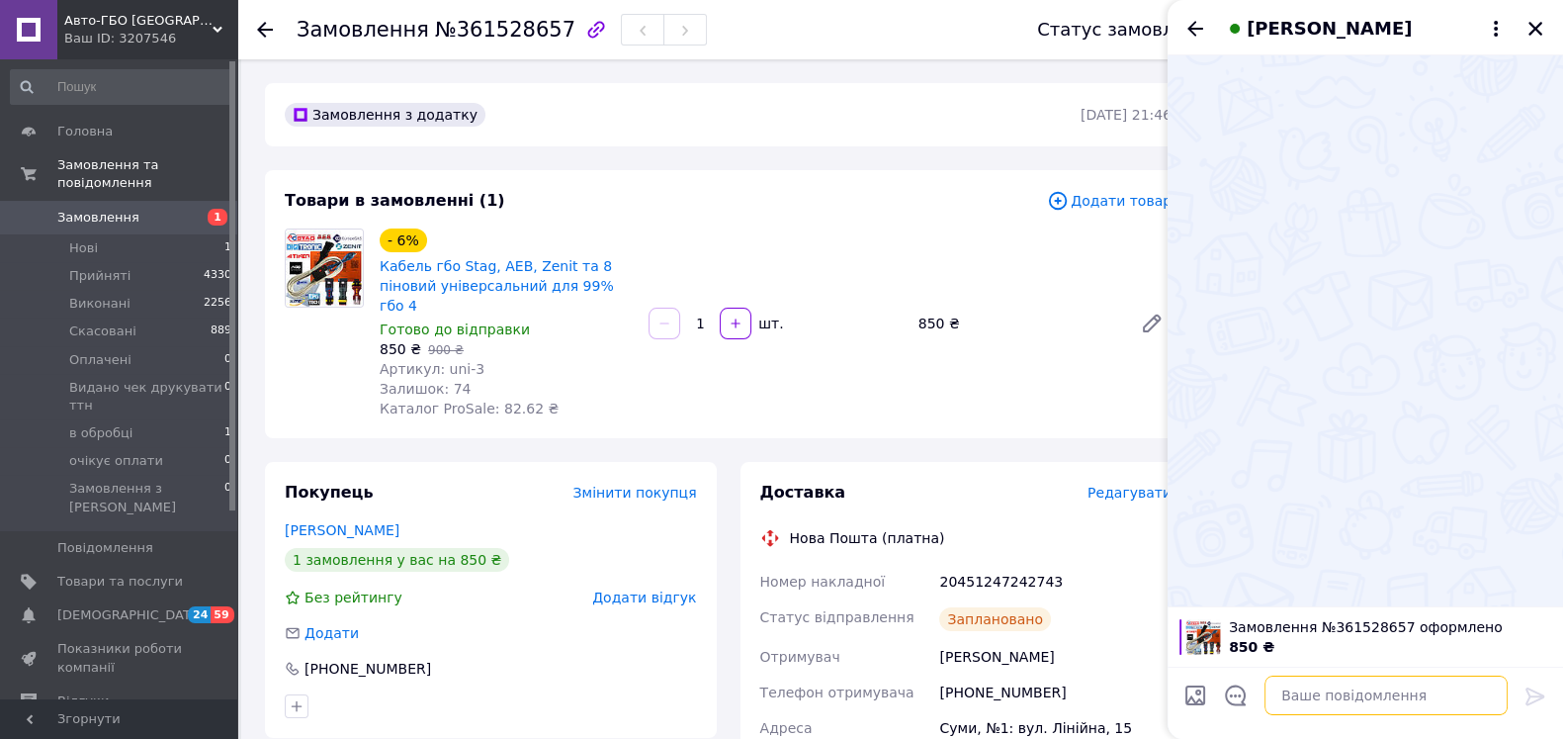
click at [1371, 692] on textarea at bounding box center [1386, 695] width 243 height 40
paste textarea "Номер накладної 20451247242743"
type textarea "Номер накладної 20451247242743"
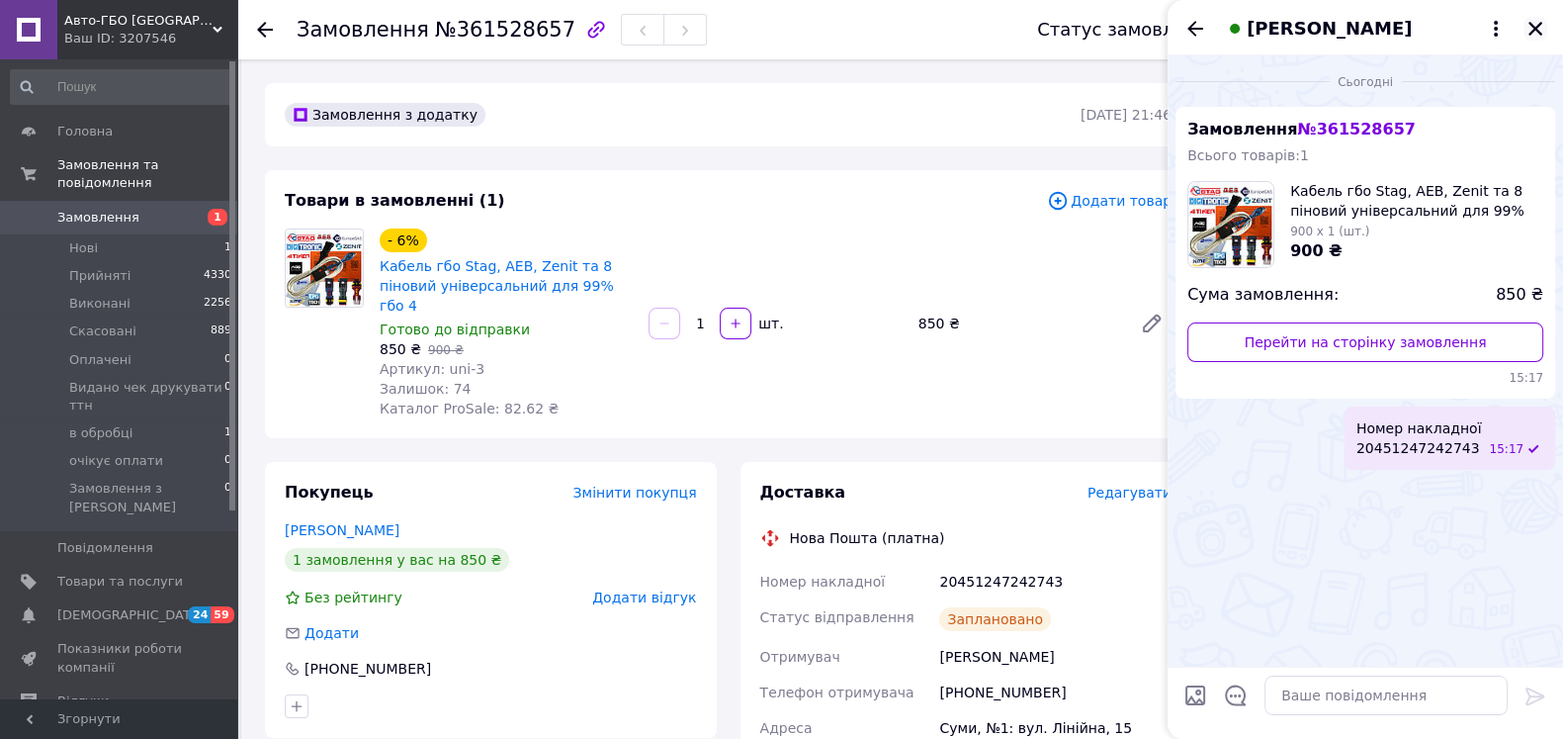
click at [1546, 22] on button "Закрити" at bounding box center [1536, 29] width 24 height 24
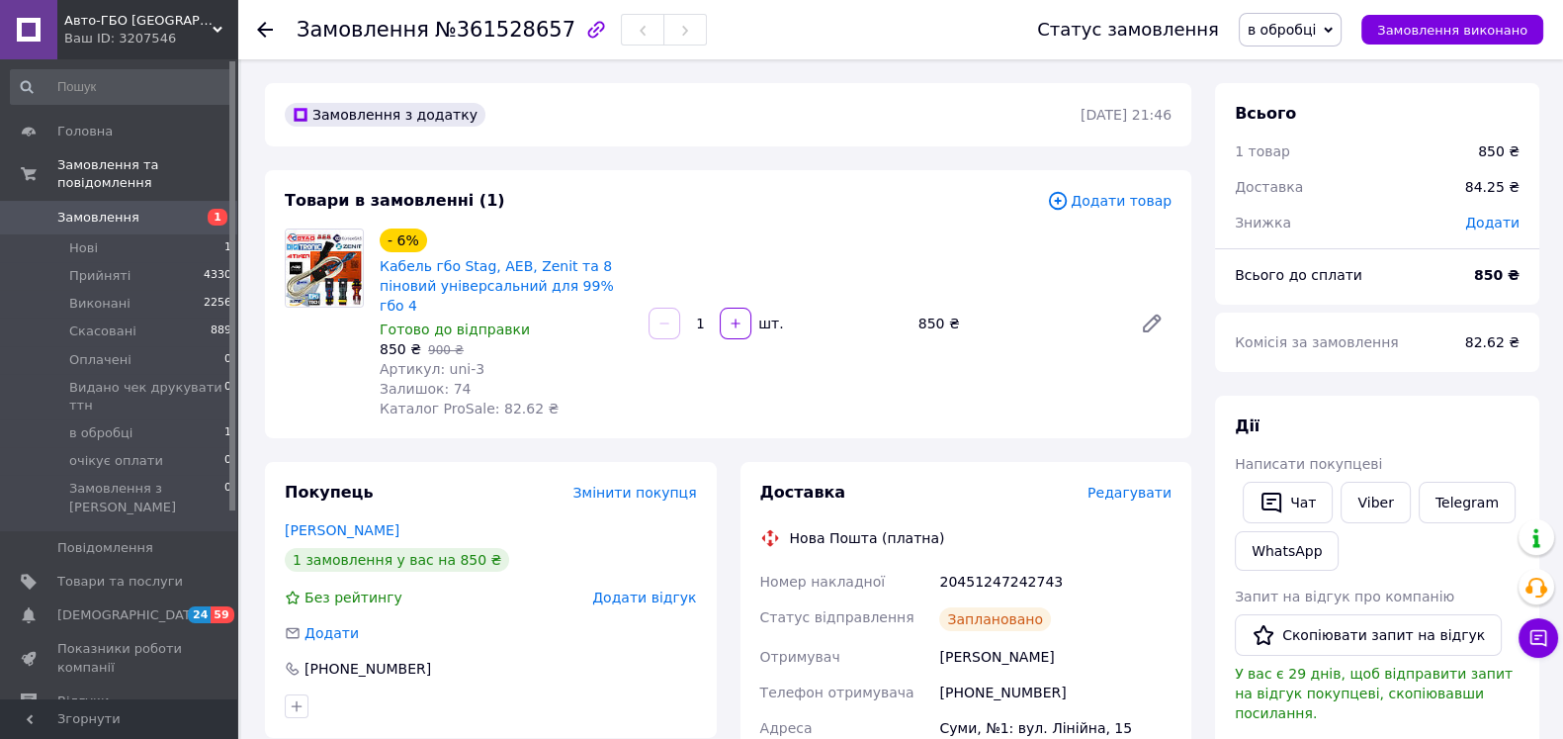
click at [1329, 10] on div "Статус замовлення в обробці Прийнято Виконано Скасовано Оплачено Видано чек дру…" at bounding box center [1271, 29] width 546 height 59
click at [1316, 30] on span "в обробці" at bounding box center [1282, 30] width 68 height 16
click at [1321, 66] on li "Прийнято" at bounding box center [1340, 69] width 200 height 30
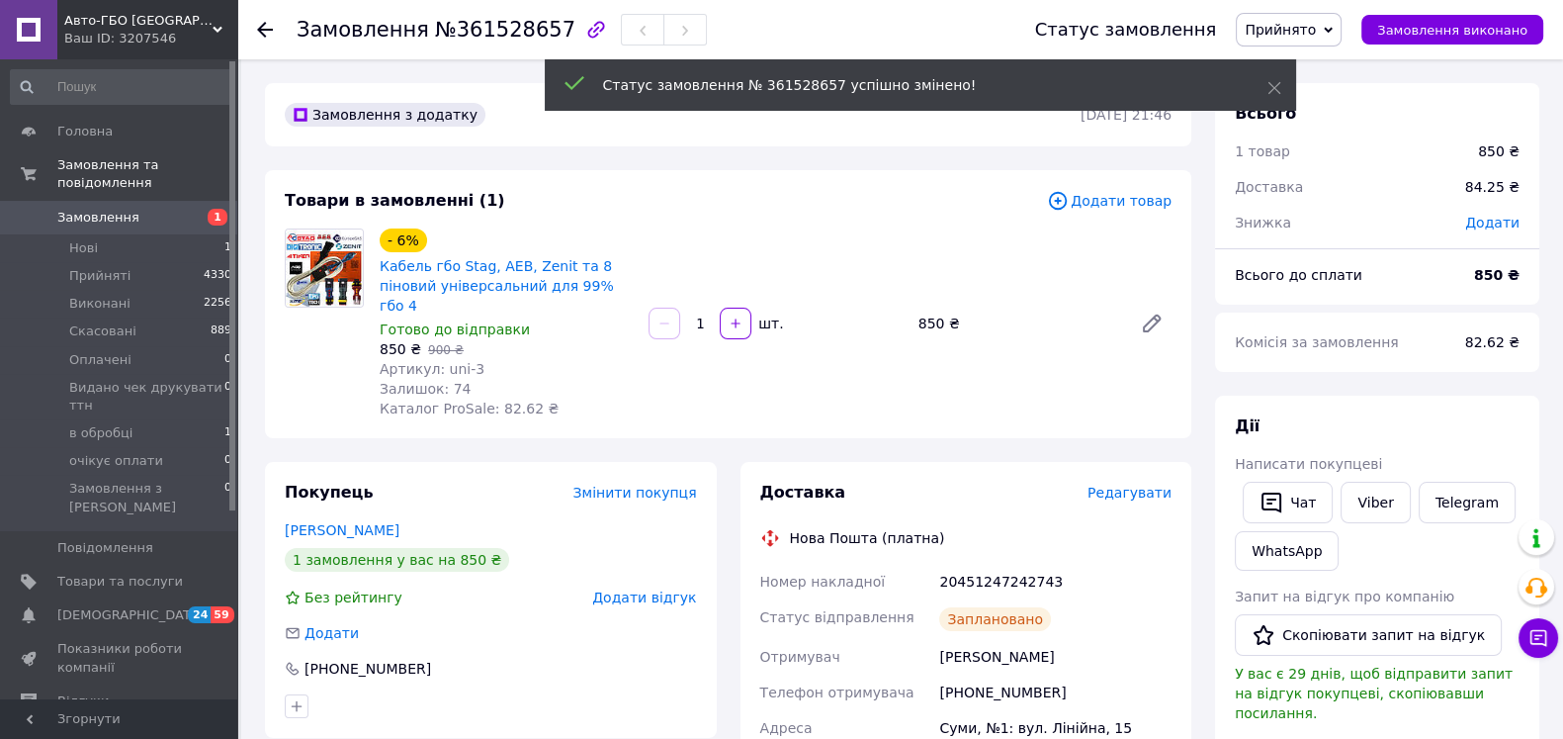
click at [1014, 564] on div "20451247242743" at bounding box center [1055, 582] width 240 height 36
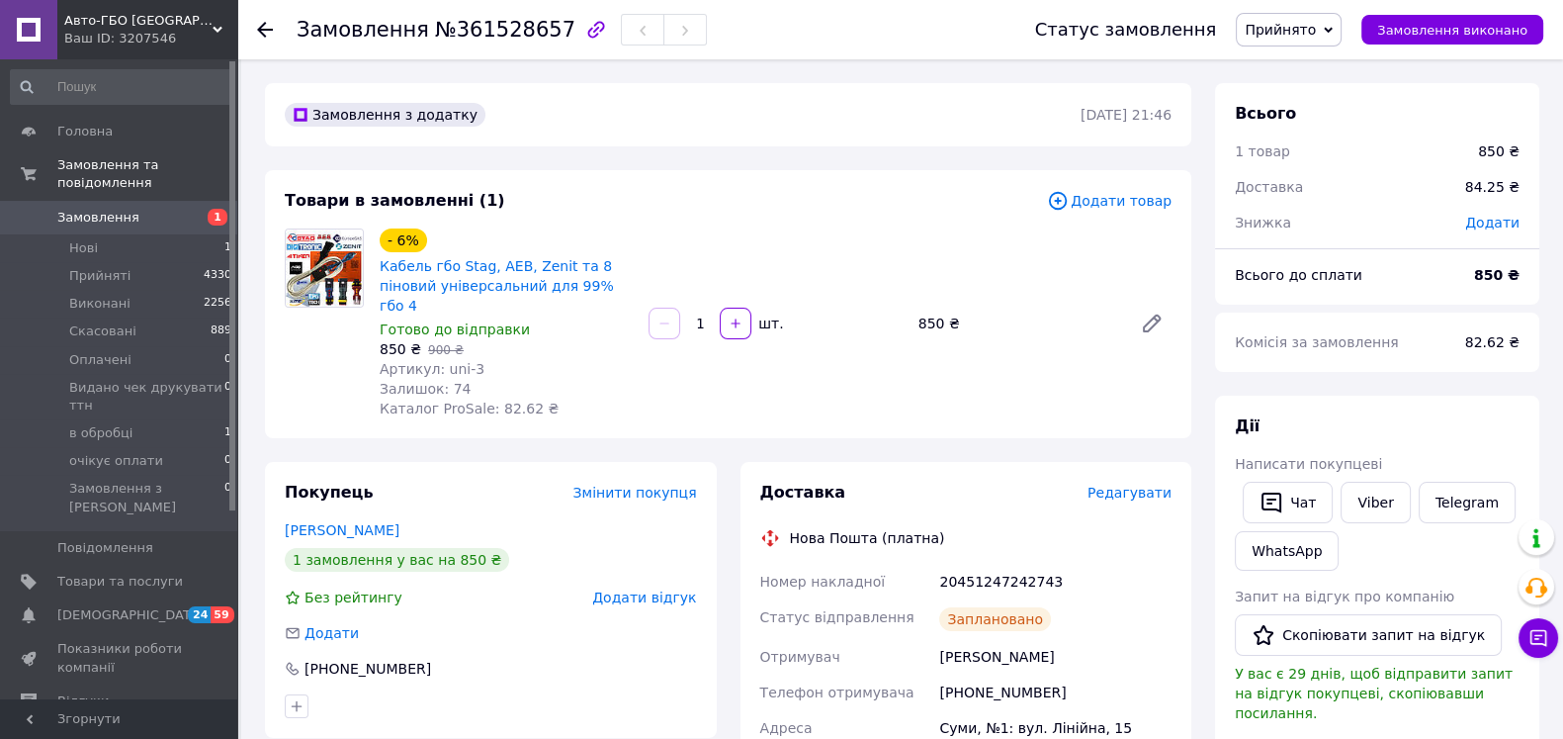
click at [263, 33] on icon at bounding box center [265, 30] width 16 height 16
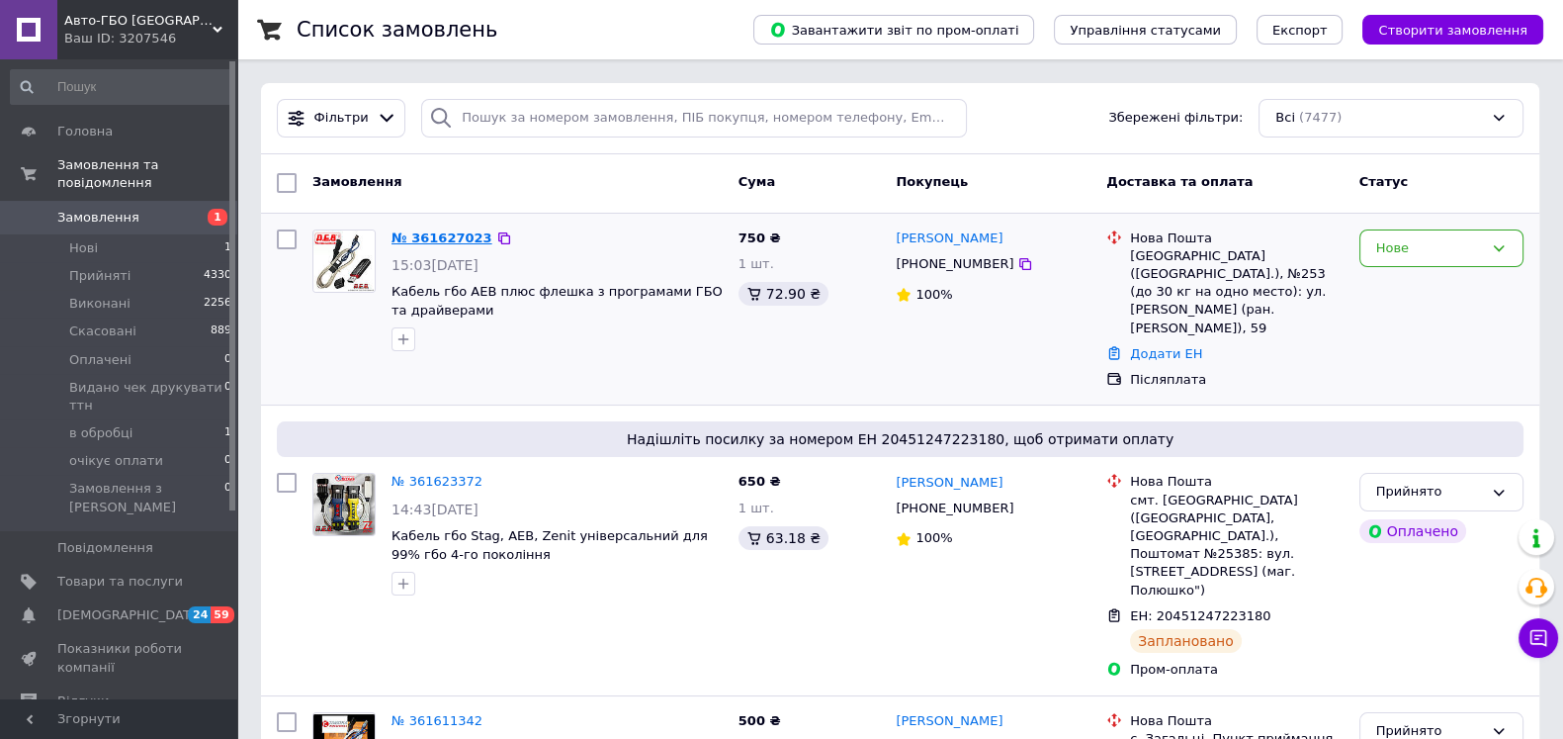
click at [435, 238] on link "№ 361627023" at bounding box center [442, 237] width 101 height 15
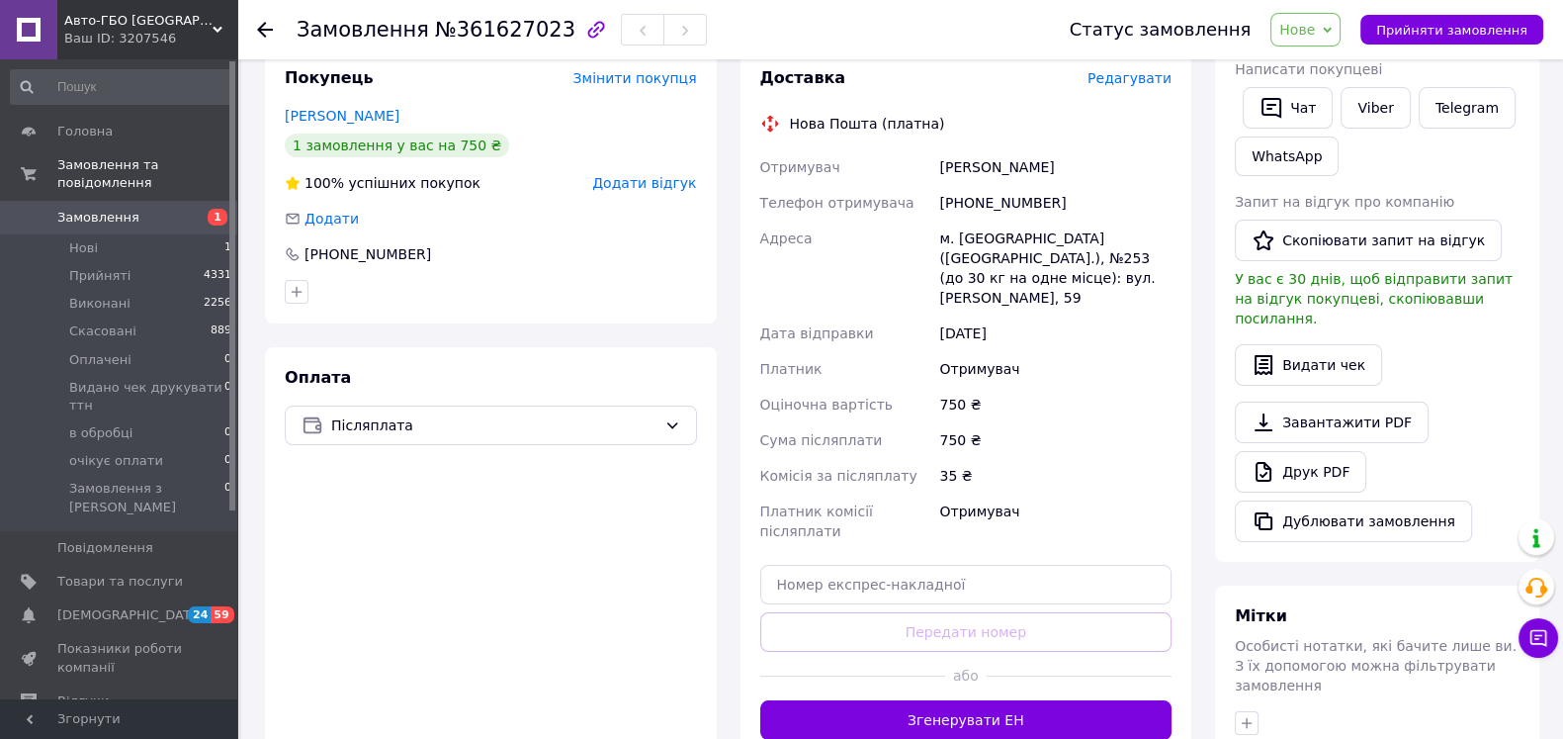
scroll to position [493, 0]
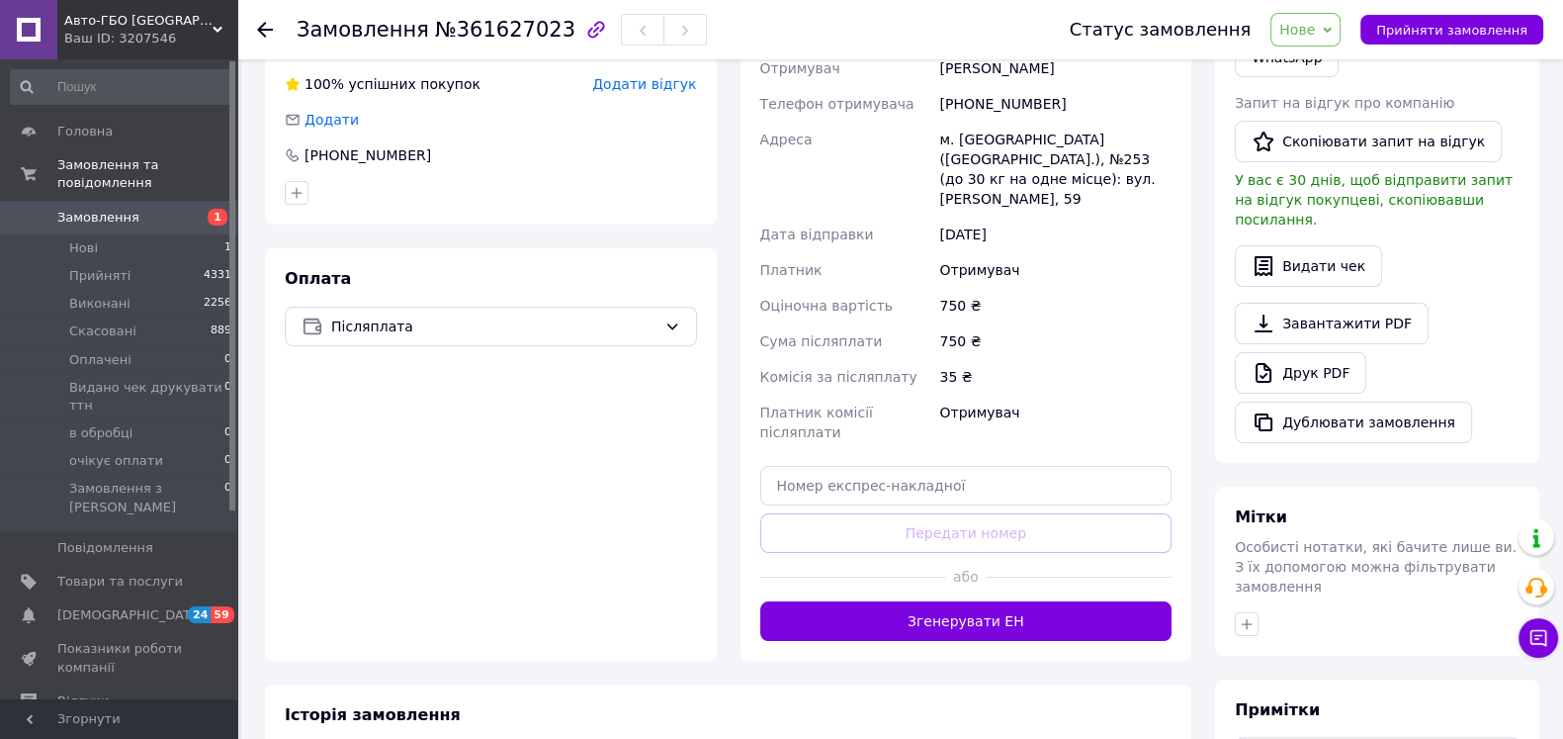
click at [1042, 601] on button "Згенерувати ЕН" at bounding box center [966, 621] width 412 height 40
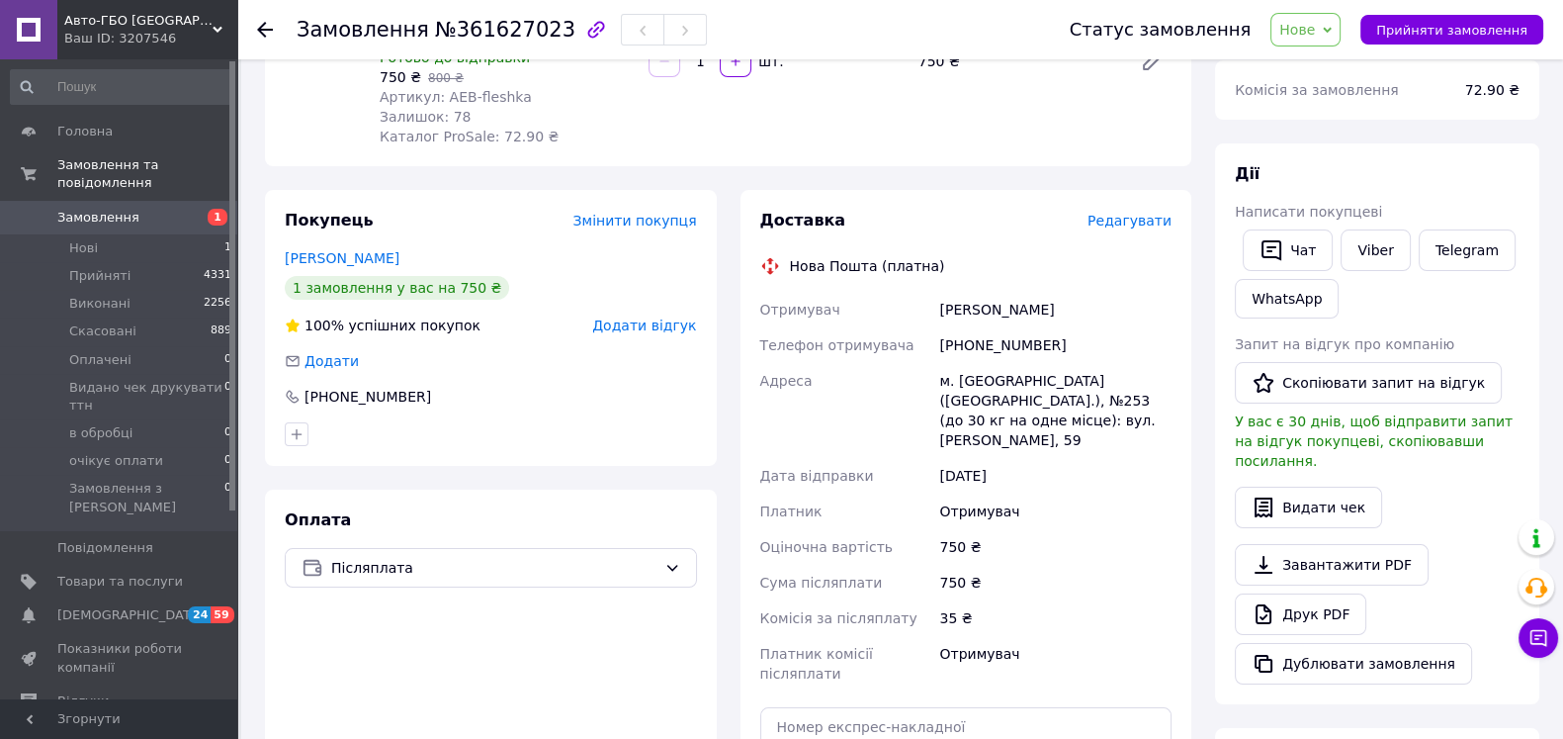
scroll to position [246, 0]
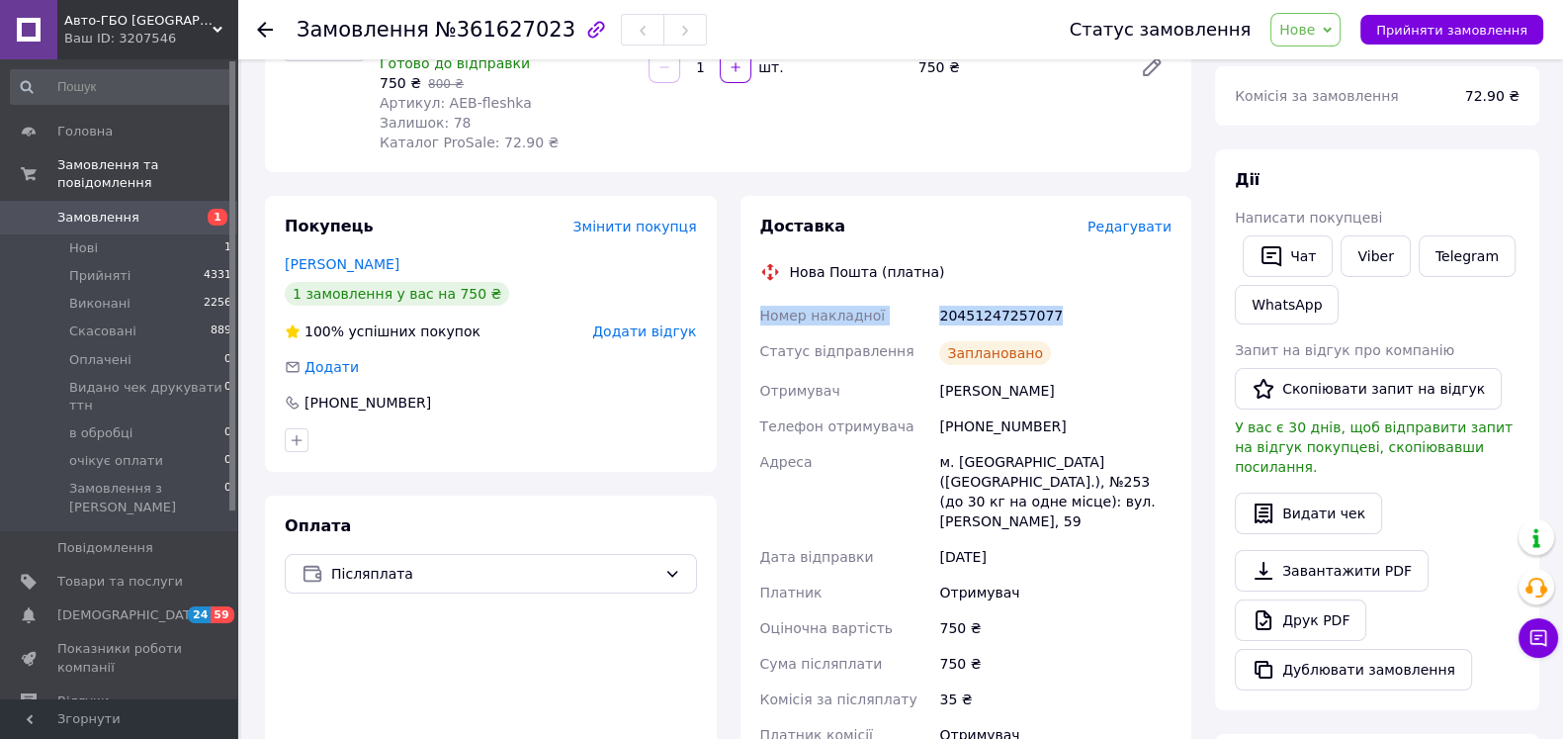
drag, startPoint x: 750, startPoint y: 305, endPoint x: 1092, endPoint y: 327, distance: 341.9
click at [1094, 324] on div "Доставка Редагувати Нова Пошта (платна) Номер накладної 20451247257077 Статус в…" at bounding box center [967, 539] width 452 height 687
click at [1363, 260] on link "Viber" at bounding box center [1375, 256] width 69 height 42
click at [1512, 334] on div "[PERSON_NAME] покупцеві   Чат Viber Telegram WhatsApp Запит на відгук про компа…" at bounding box center [1377, 429] width 285 height 521
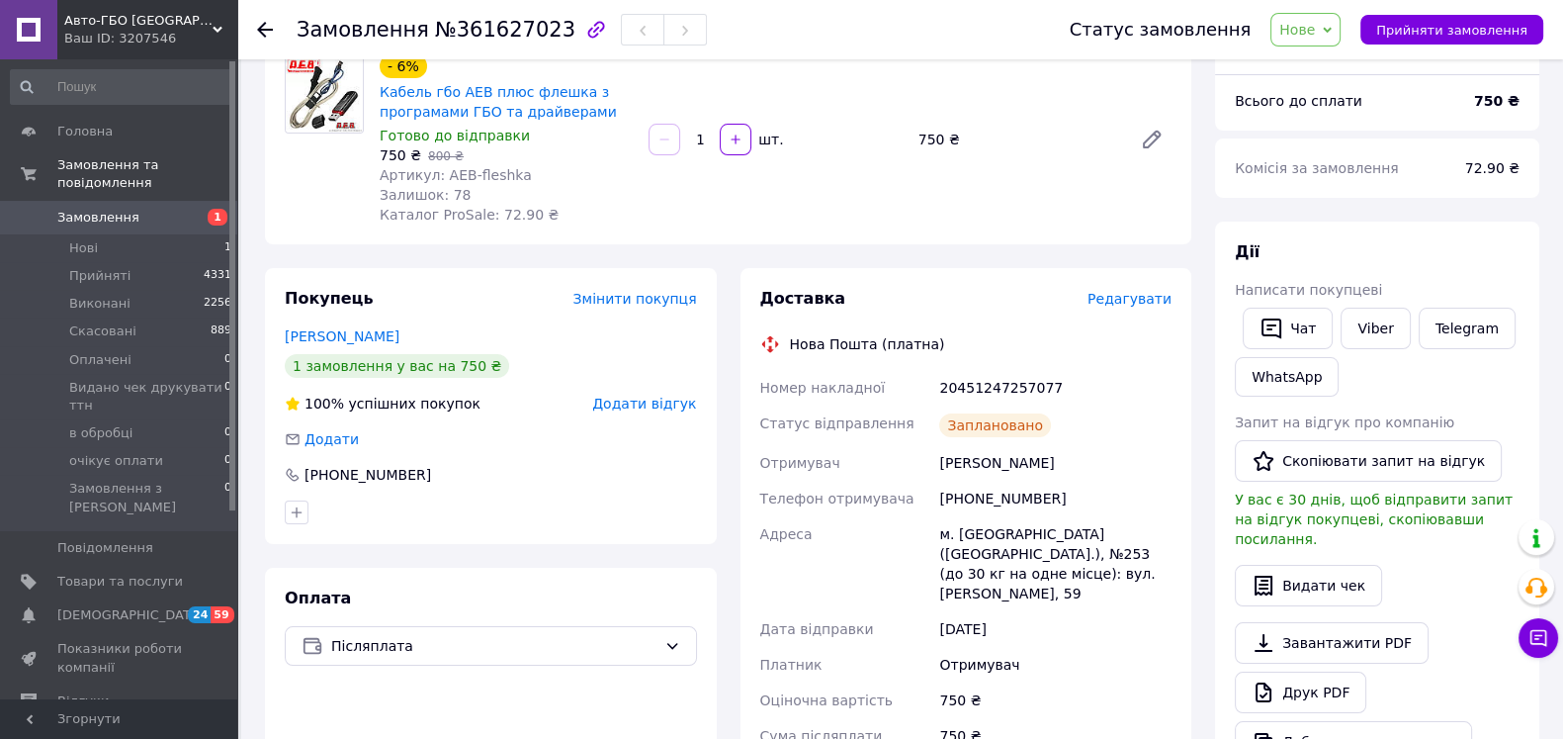
scroll to position [0, 0]
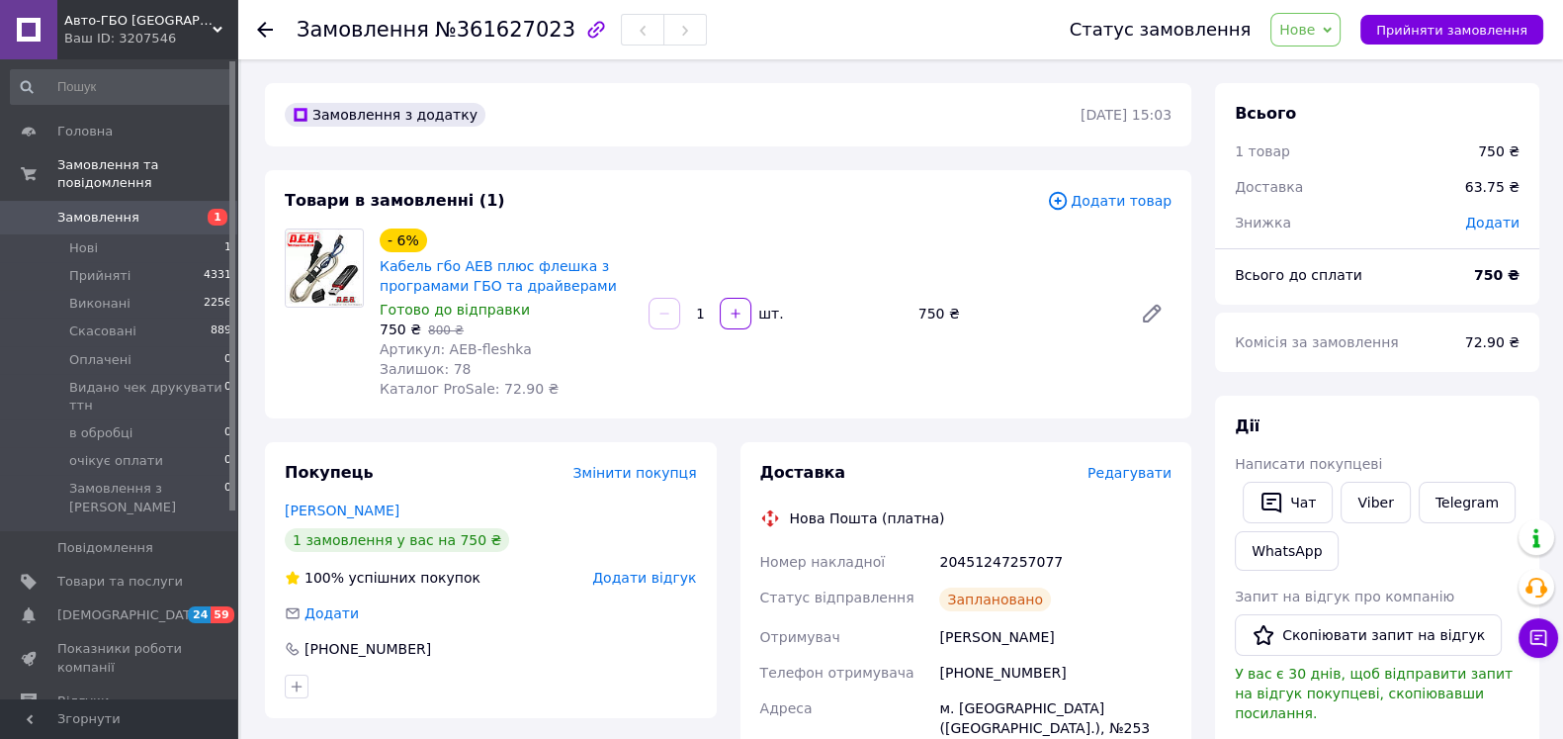
click at [599, 285] on span "Кабель гбо AEB плюс флешка з програмами ГБО та драйверами" at bounding box center [506, 276] width 253 height 40
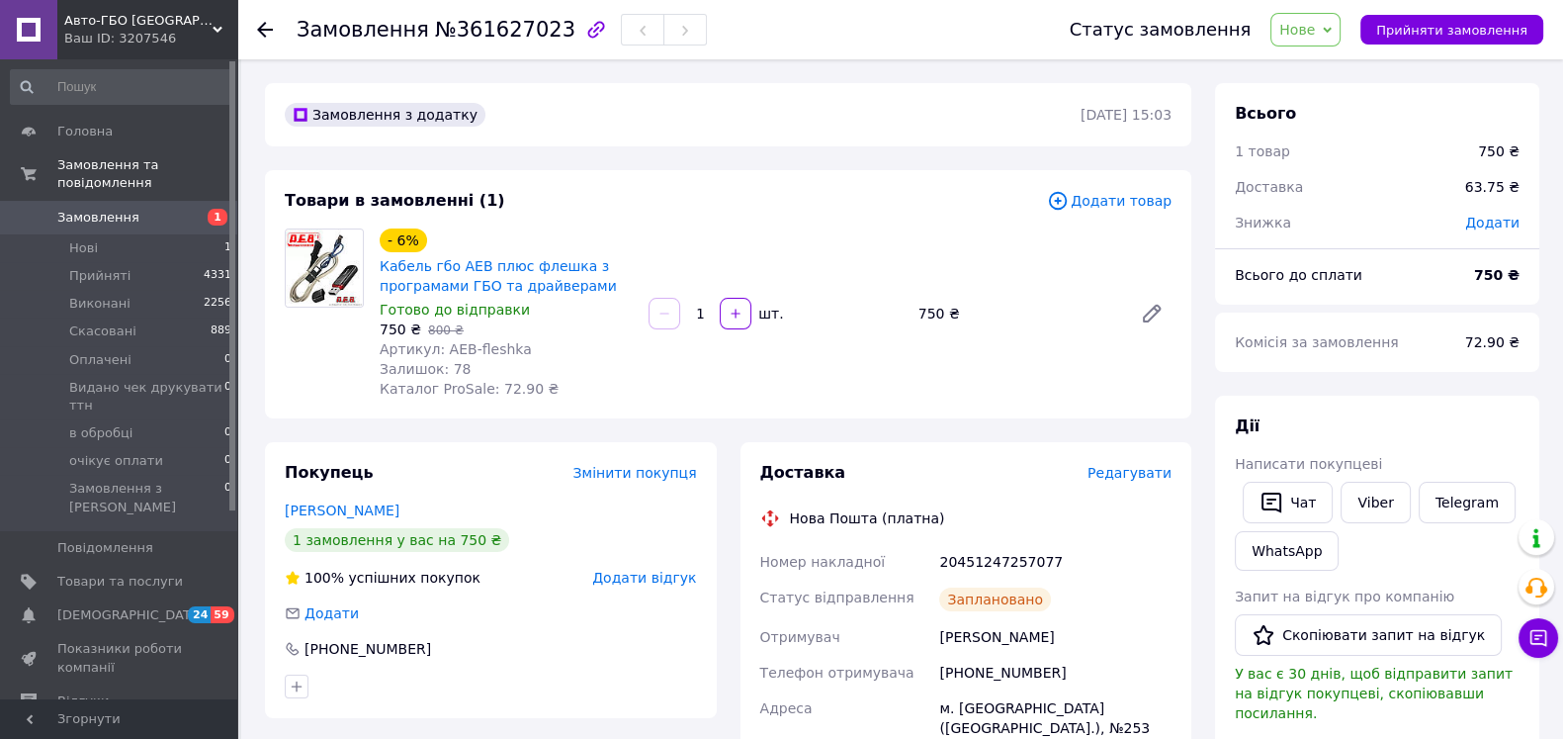
drag, startPoint x: 765, startPoint y: 549, endPoint x: 1128, endPoint y: 575, distance: 363.8
click at [1301, 494] on button "Чат" at bounding box center [1288, 503] width 90 height 42
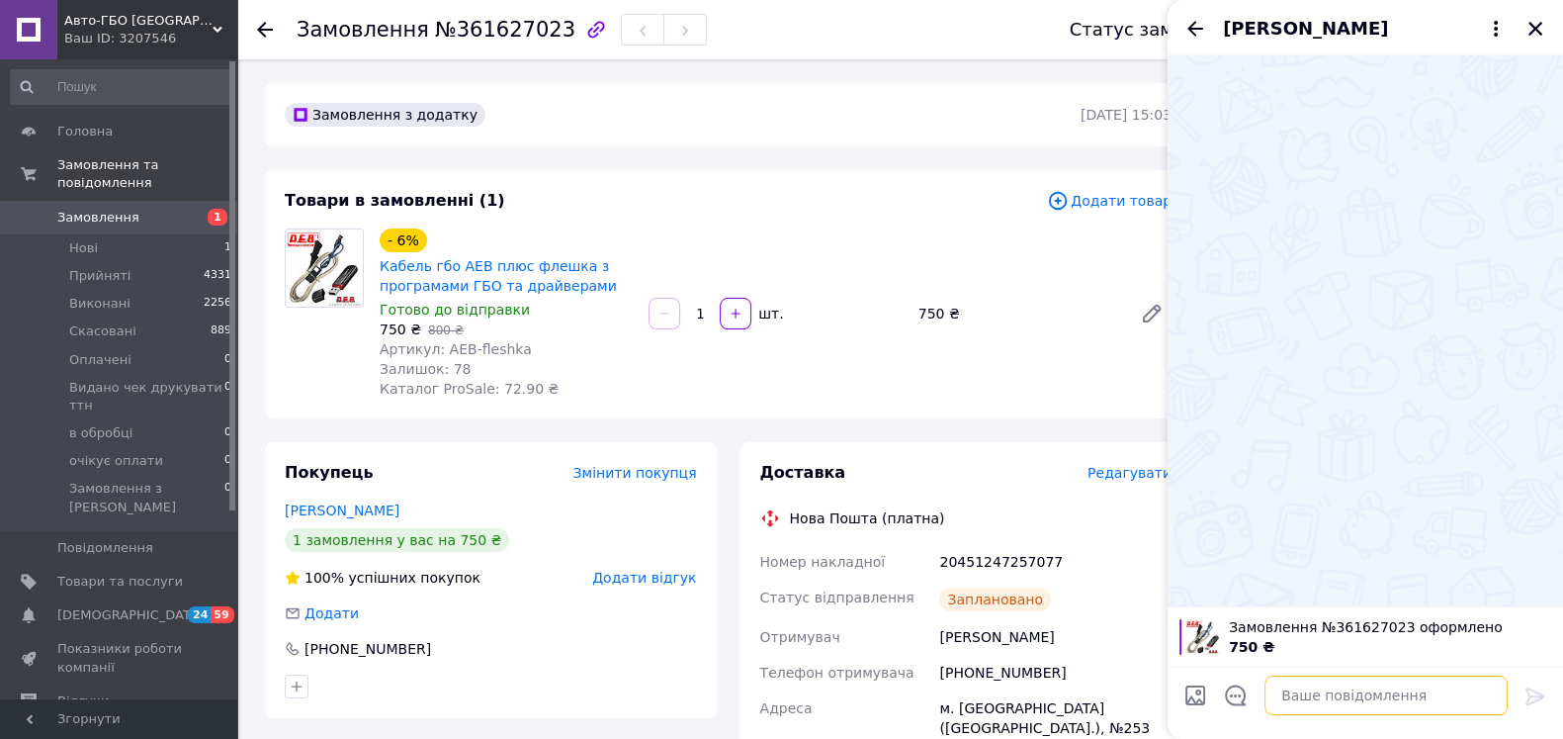
click at [1383, 702] on textarea at bounding box center [1386, 695] width 243 height 40
paste textarea "Номер накладної 20451247257077"
type textarea "Номер накладної 20451247257077"
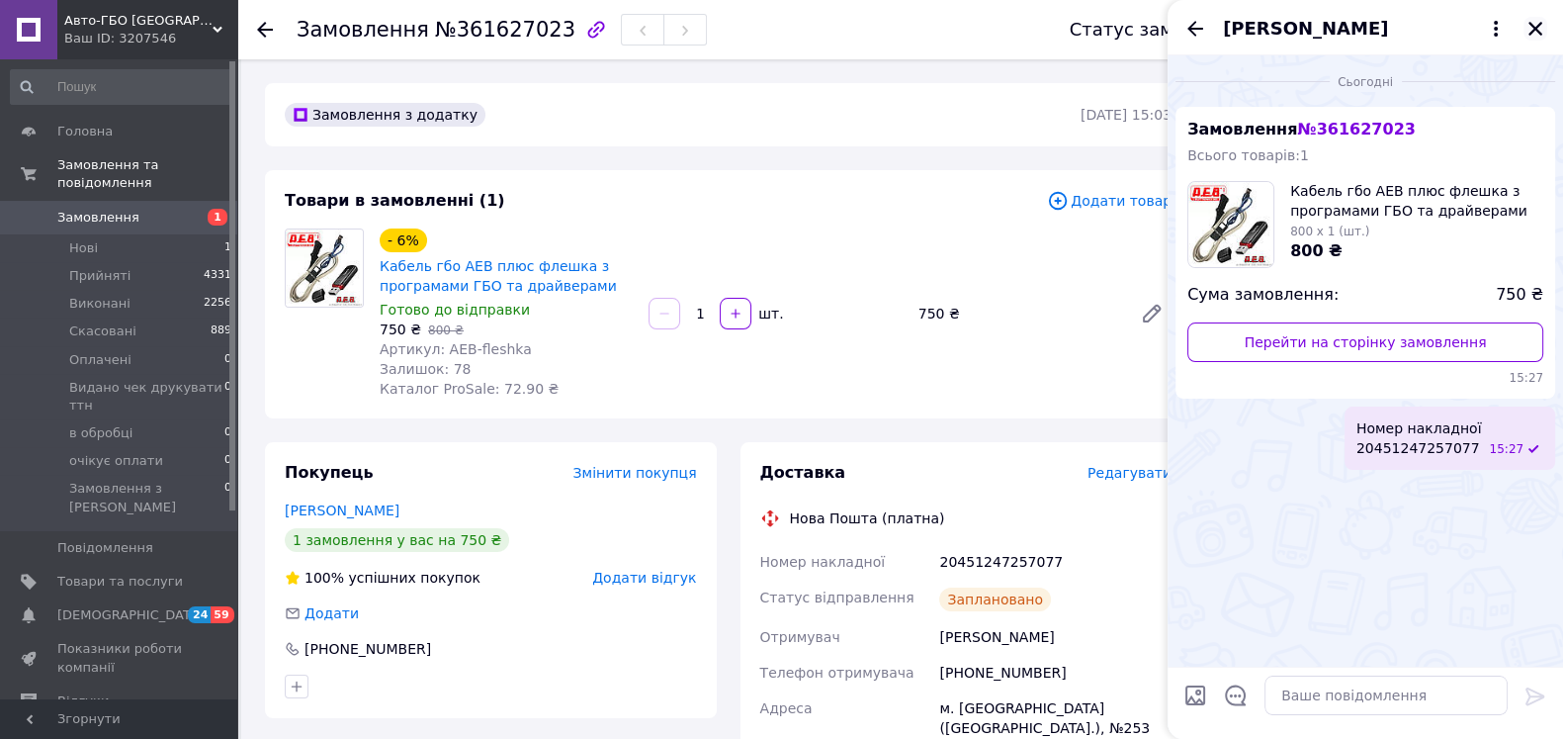
click at [1529, 20] on icon "Закрити" at bounding box center [1536, 29] width 18 height 18
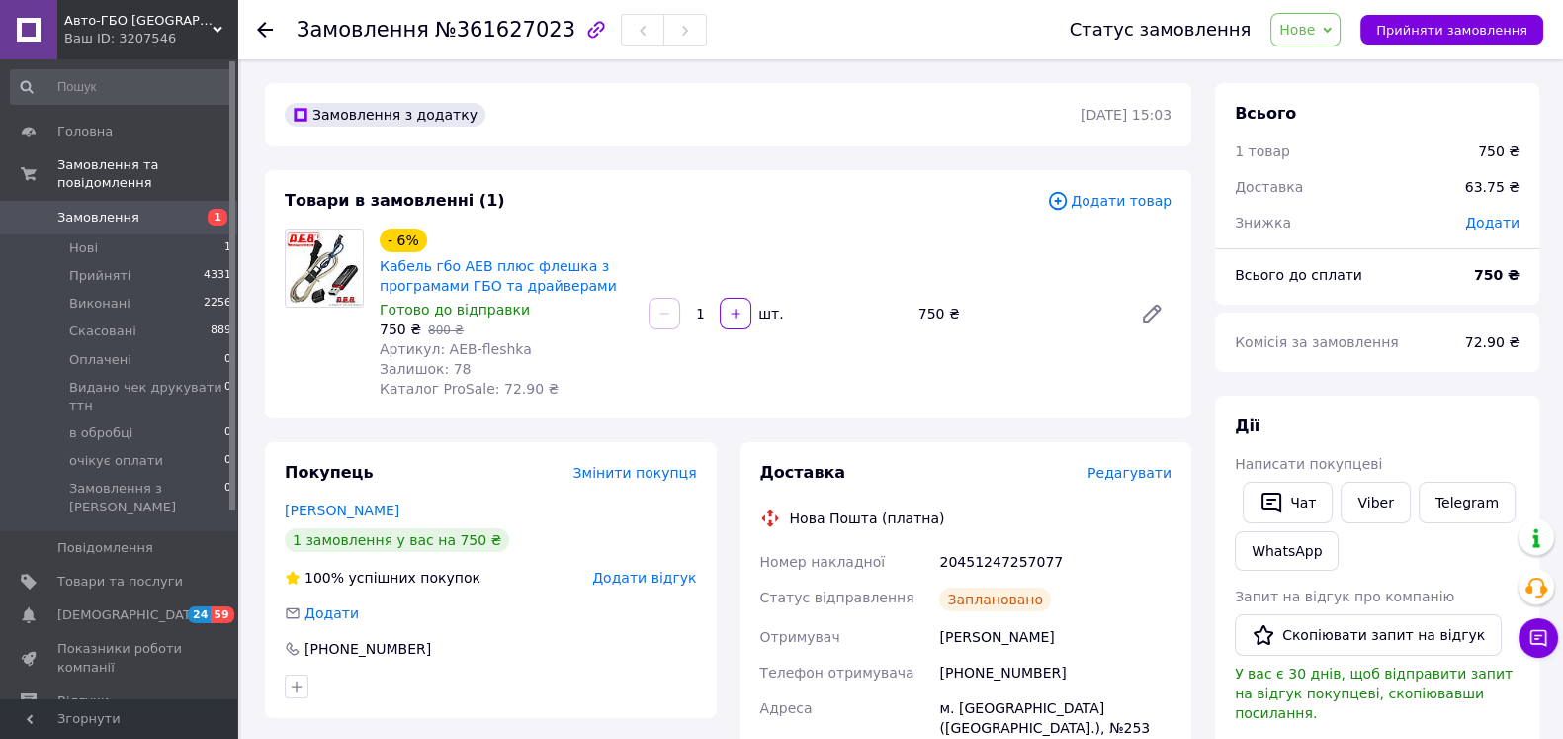
click at [1341, 42] on span "Нове" at bounding box center [1306, 30] width 70 height 34
click at [1341, 64] on li "Прийнято" at bounding box center [1372, 69] width 200 height 30
click at [998, 573] on div "20451247257077" at bounding box center [1055, 562] width 240 height 36
click at [993, 561] on div "20451247257077" at bounding box center [1055, 562] width 240 height 36
